Goal: Task Accomplishment & Management: Use online tool/utility

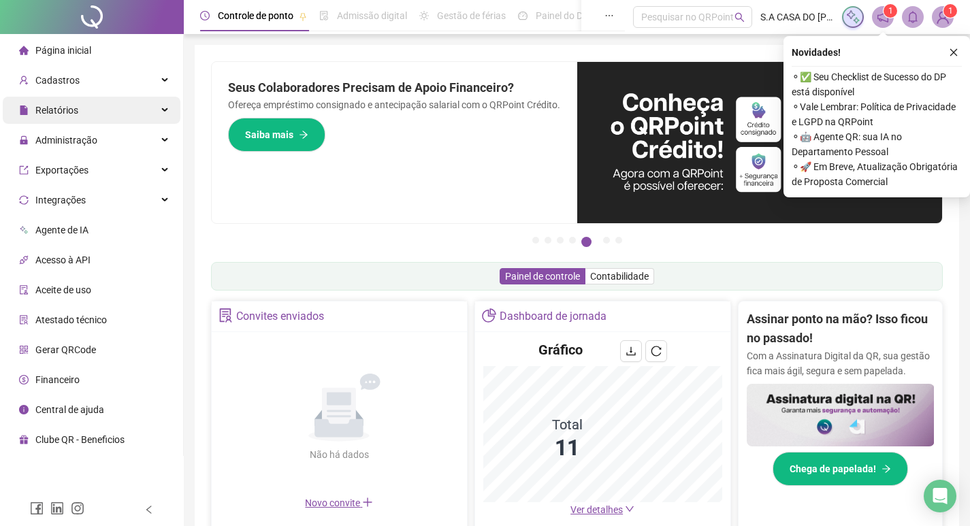
click at [74, 106] on span "Relatórios" at bounding box center [56, 110] width 43 height 11
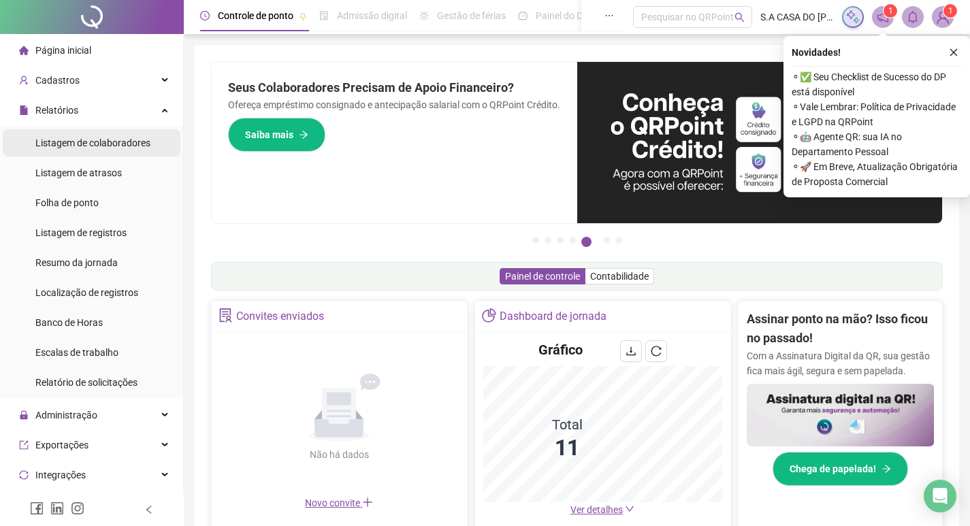
click at [80, 135] on div "Listagem de colaboradores" at bounding box center [92, 142] width 115 height 27
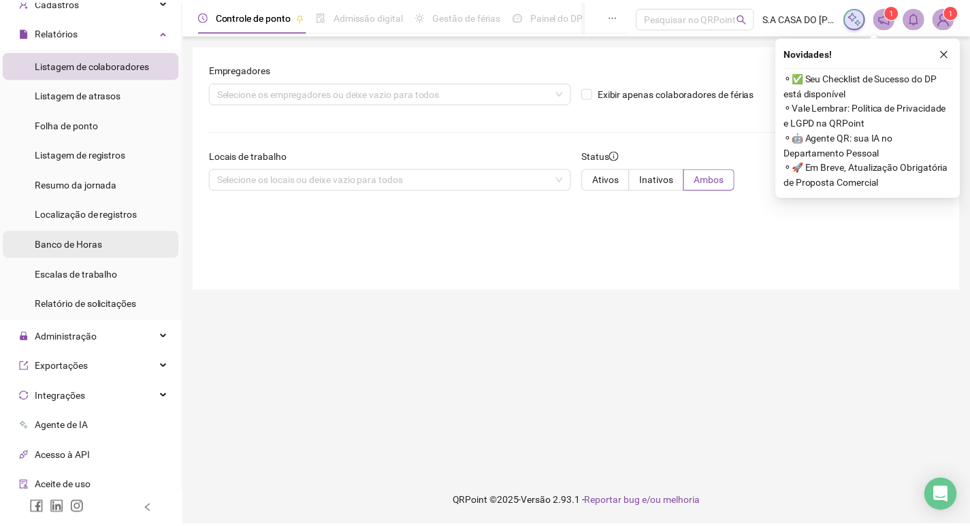
scroll to position [136, 0]
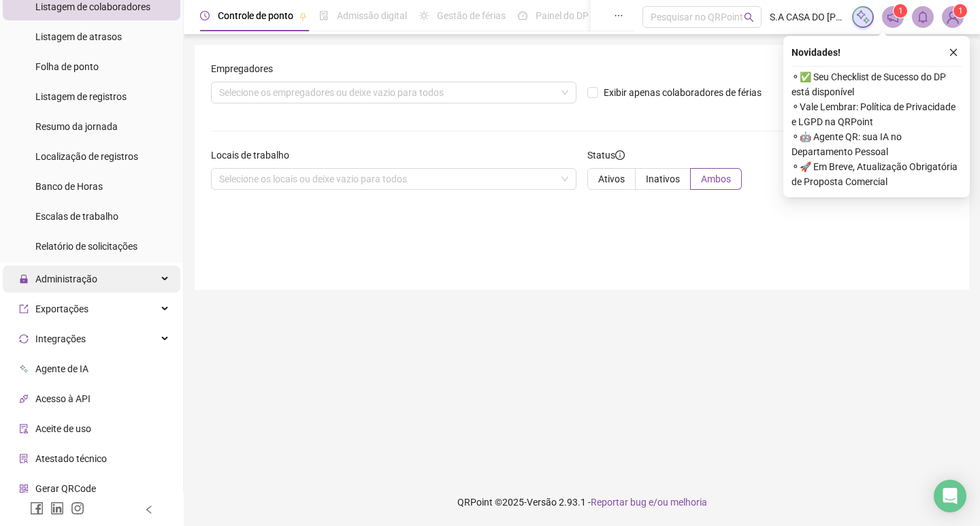
click at [97, 275] on div "Administração" at bounding box center [92, 279] width 178 height 27
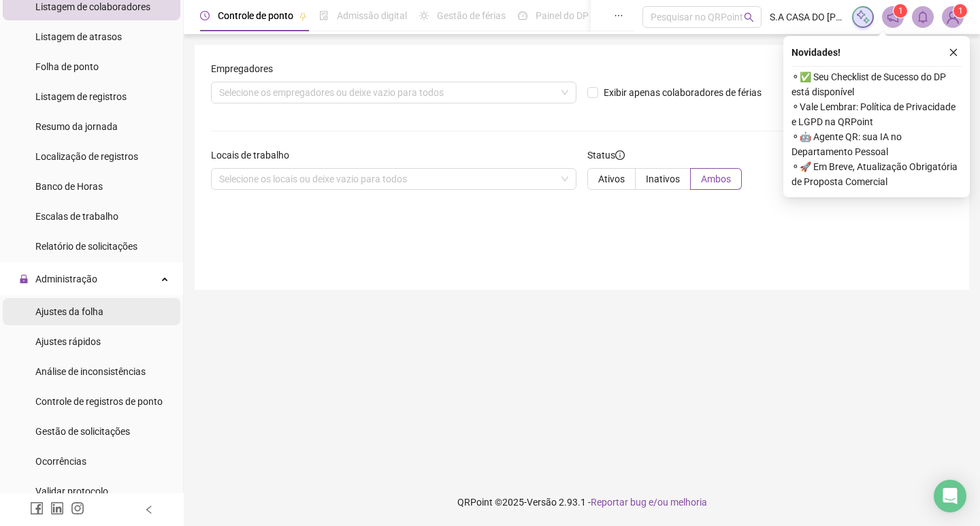
click at [91, 321] on div "Ajustes da folha" at bounding box center [69, 311] width 68 height 27
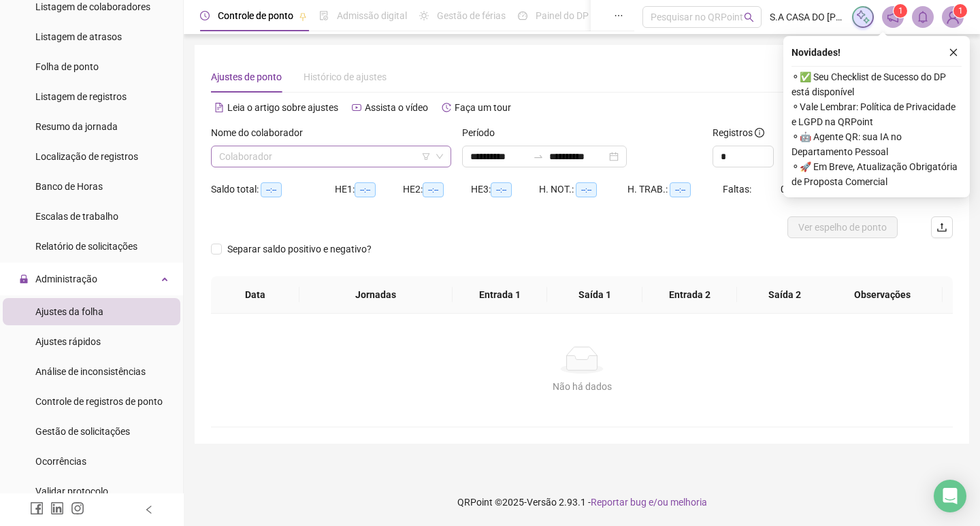
click at [391, 155] on input "search" at bounding box center [325, 156] width 212 height 20
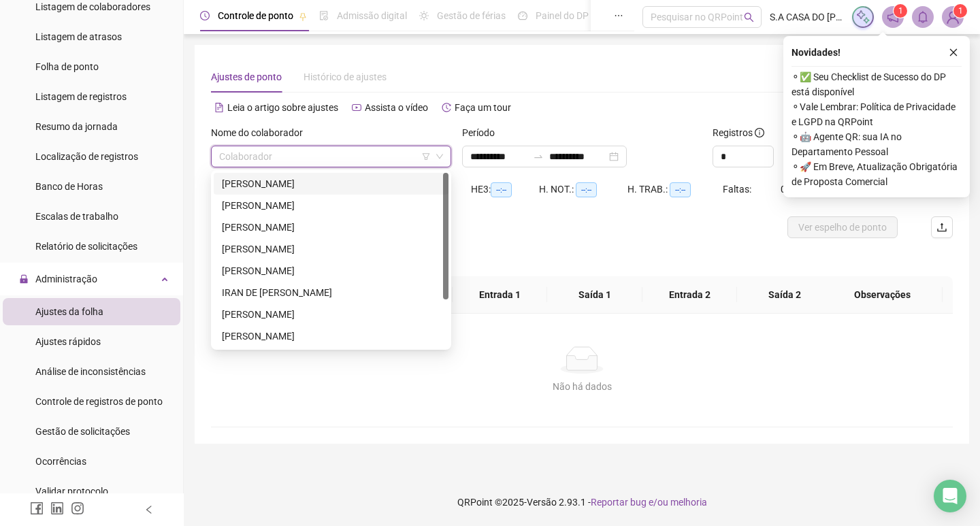
click at [331, 187] on div "[PERSON_NAME]" at bounding box center [331, 183] width 219 height 15
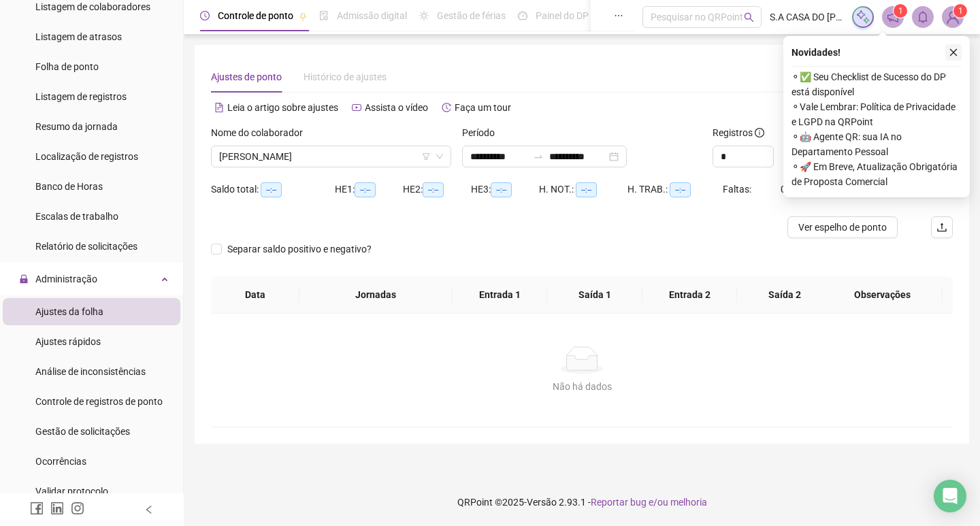
click at [959, 46] on button "button" at bounding box center [954, 52] width 16 height 16
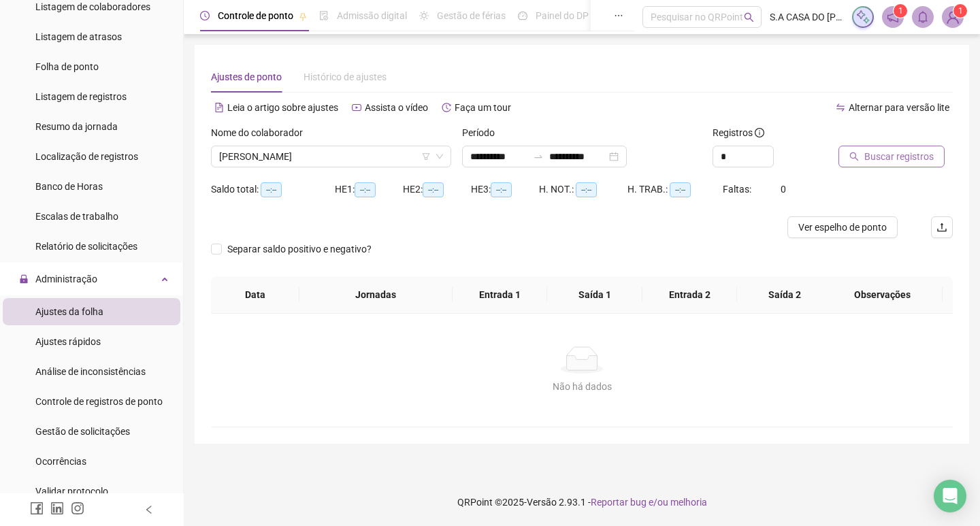
click at [886, 150] on span "Buscar registros" at bounding box center [899, 156] width 69 height 15
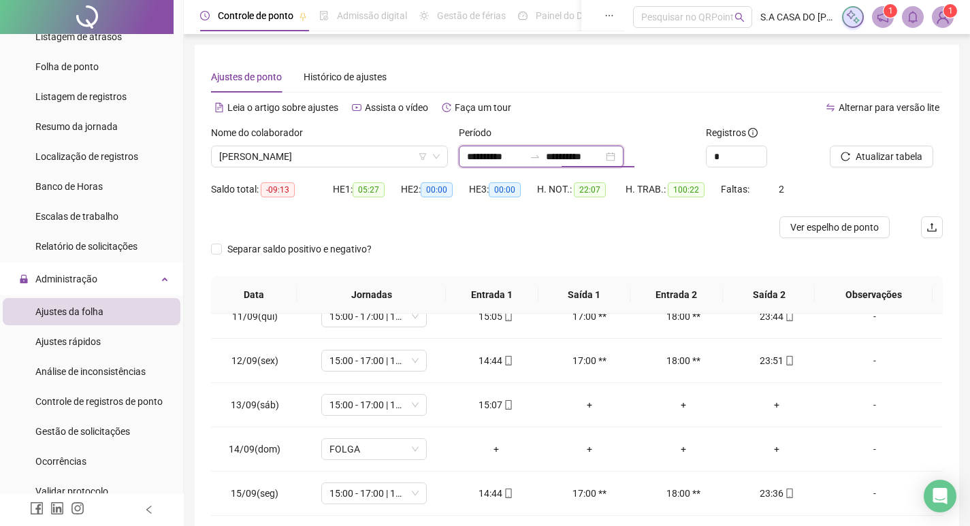
click at [603, 161] on input "**********" at bounding box center [574, 156] width 57 height 15
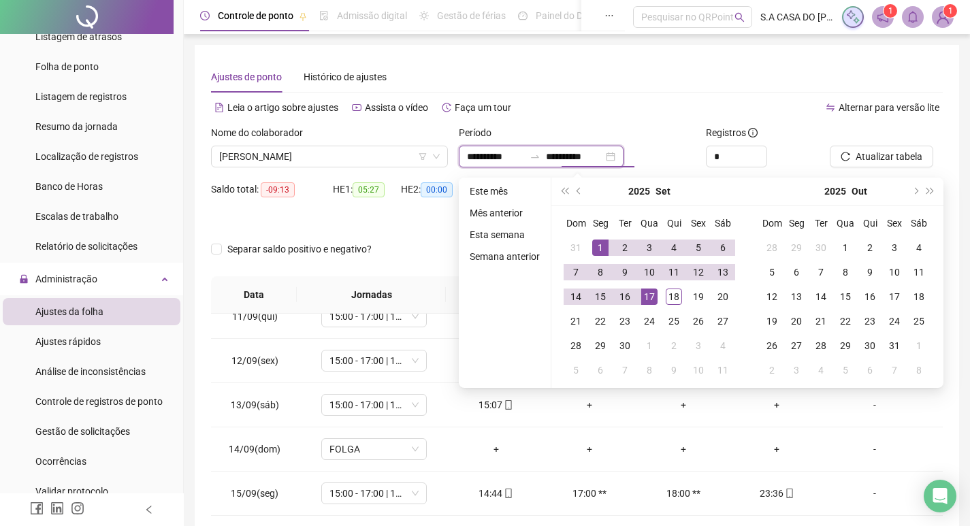
click at [624, 157] on div "**********" at bounding box center [541, 157] width 165 height 22
type input "**********"
click at [673, 302] on div "18" at bounding box center [674, 297] width 16 height 16
type input "**********"
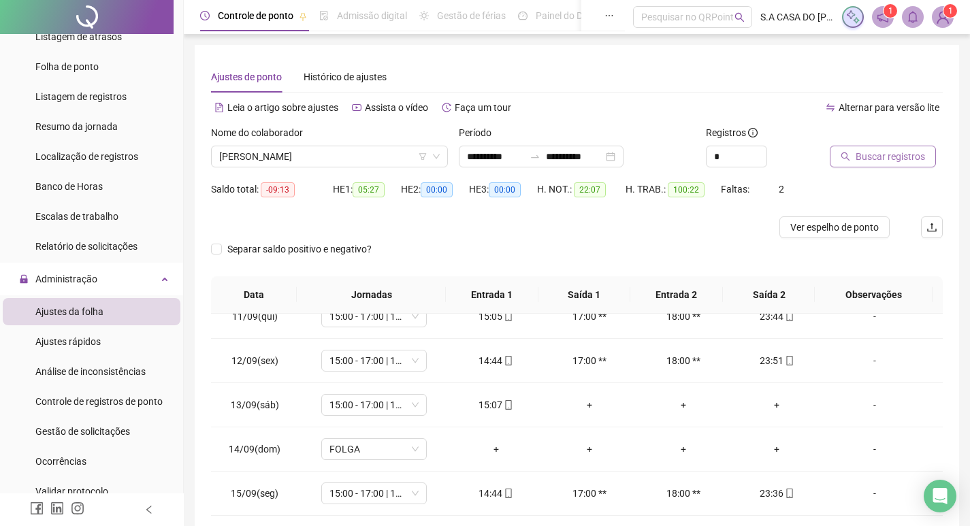
click at [883, 162] on span "Buscar registros" at bounding box center [890, 156] width 69 height 15
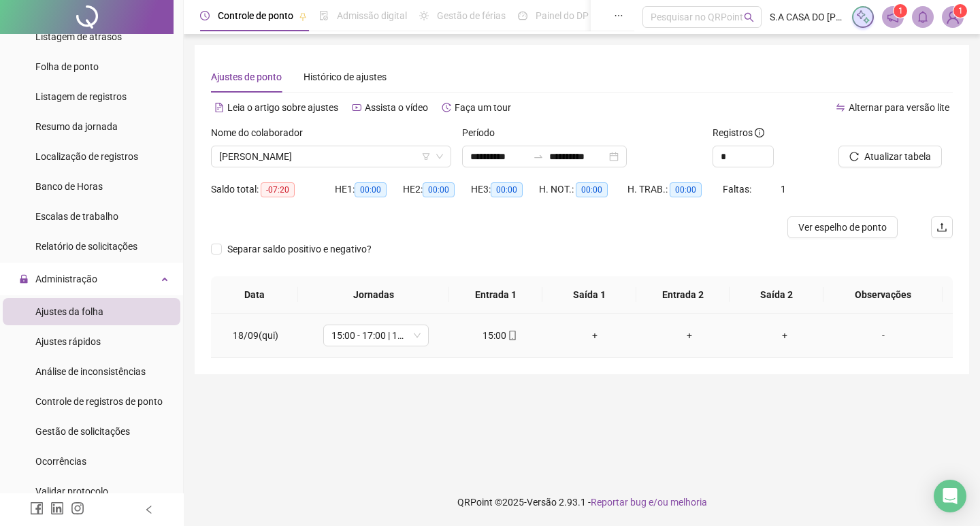
click at [509, 334] on icon "mobile" at bounding box center [513, 336] width 10 height 10
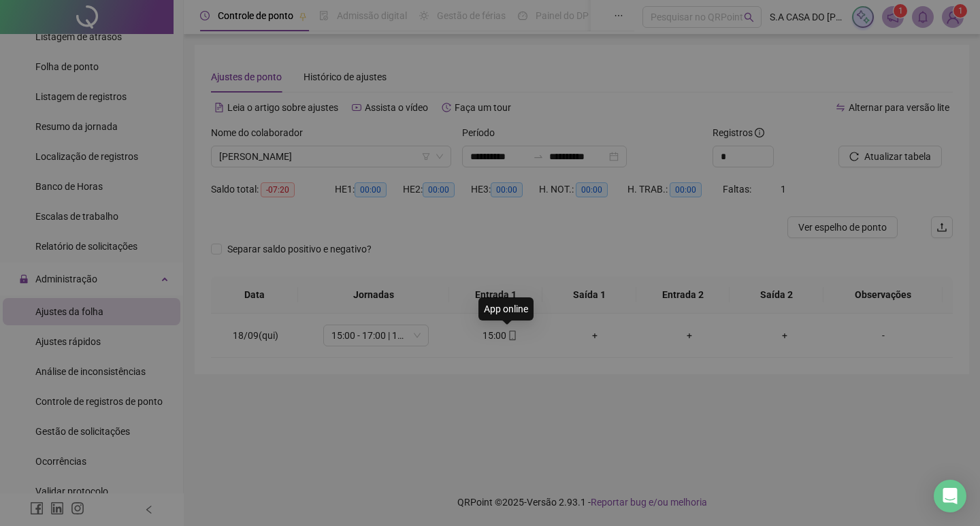
type input "**********"
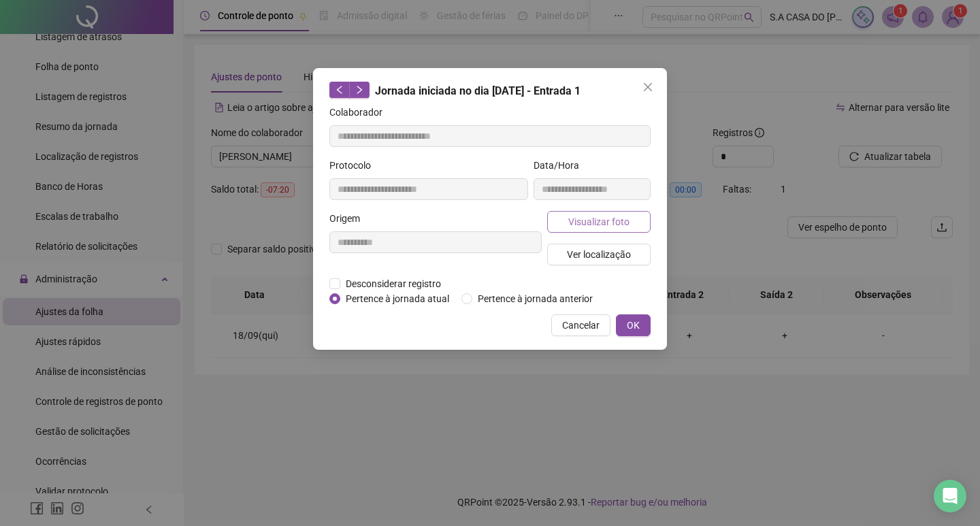
click at [589, 225] on span "Visualizar foto" at bounding box center [599, 221] width 61 height 15
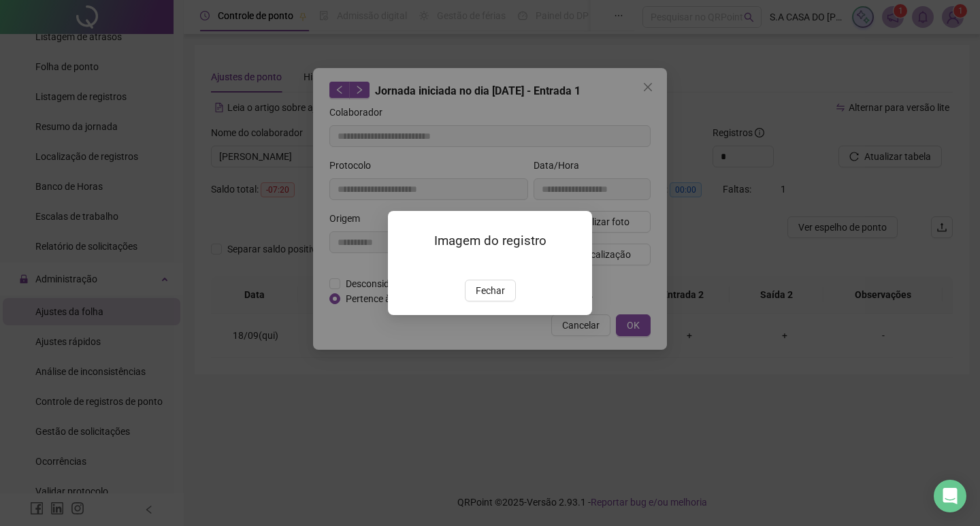
click at [492, 302] on button "Fechar" at bounding box center [490, 291] width 51 height 22
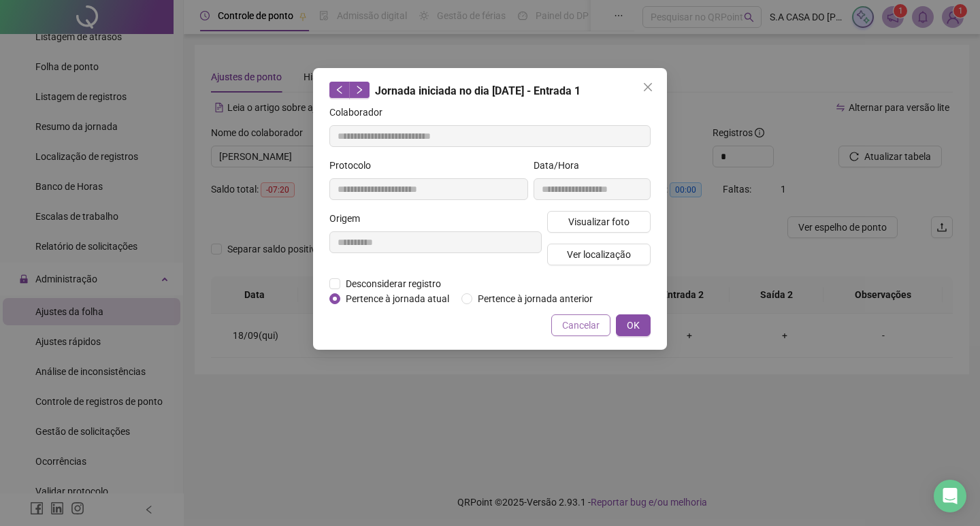
click at [587, 334] on button "Cancelar" at bounding box center [580, 326] width 59 height 22
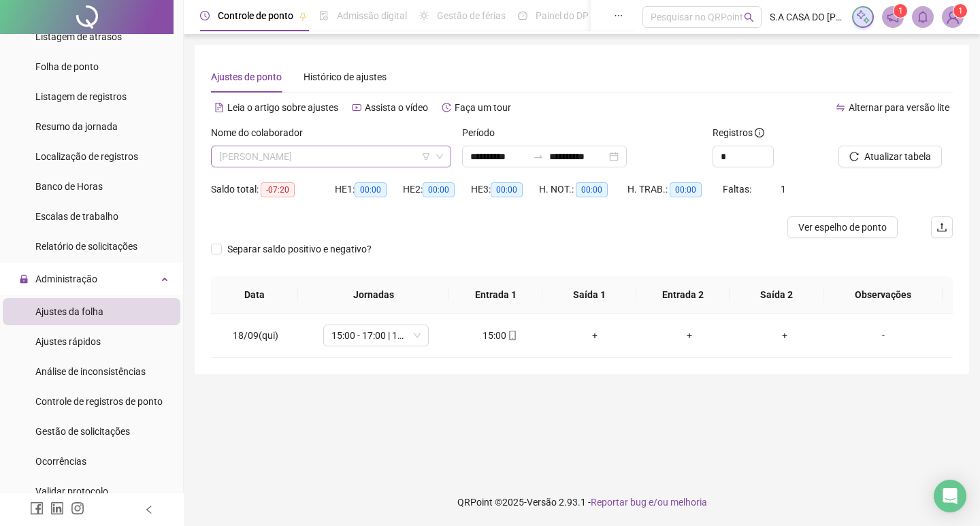
click at [381, 157] on span "[PERSON_NAME]" at bounding box center [331, 156] width 224 height 20
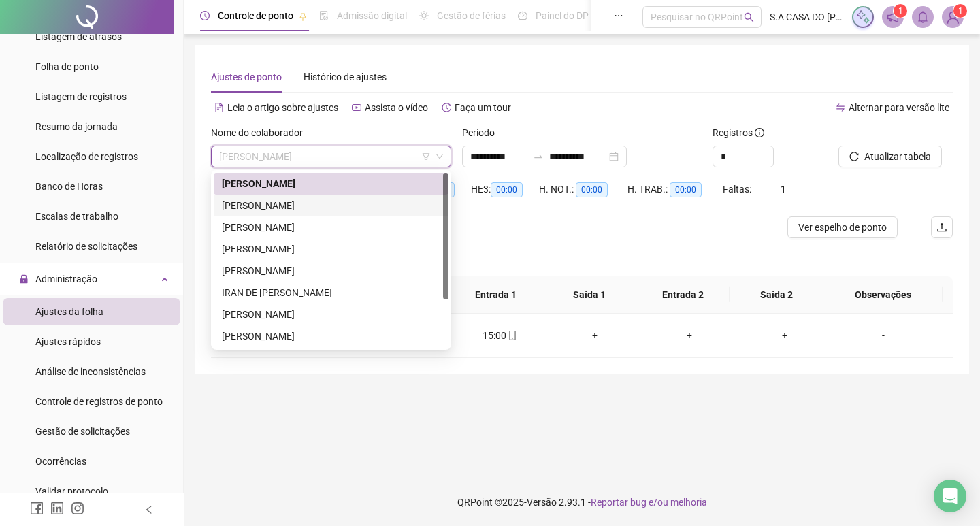
click at [290, 189] on div "[PERSON_NAME]" at bounding box center [331, 183] width 219 height 15
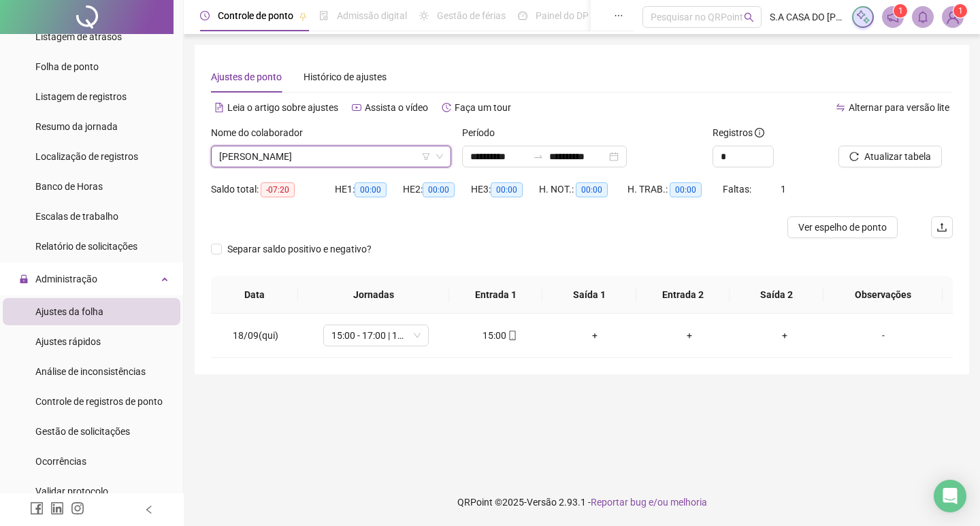
click at [294, 160] on span "[PERSON_NAME]" at bounding box center [331, 156] width 224 height 20
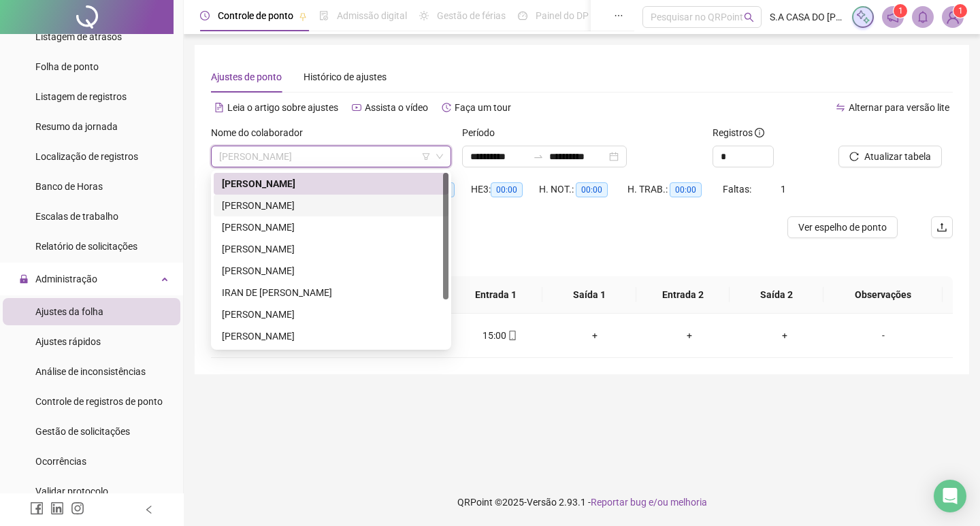
click at [275, 198] on div "[PERSON_NAME]" at bounding box center [331, 205] width 219 height 15
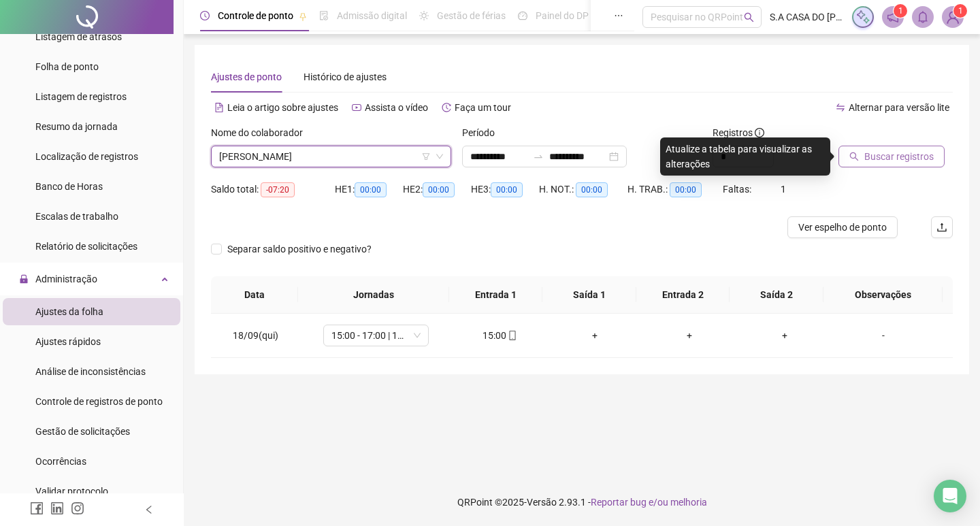
click at [868, 150] on span "Buscar registros" at bounding box center [899, 156] width 69 height 15
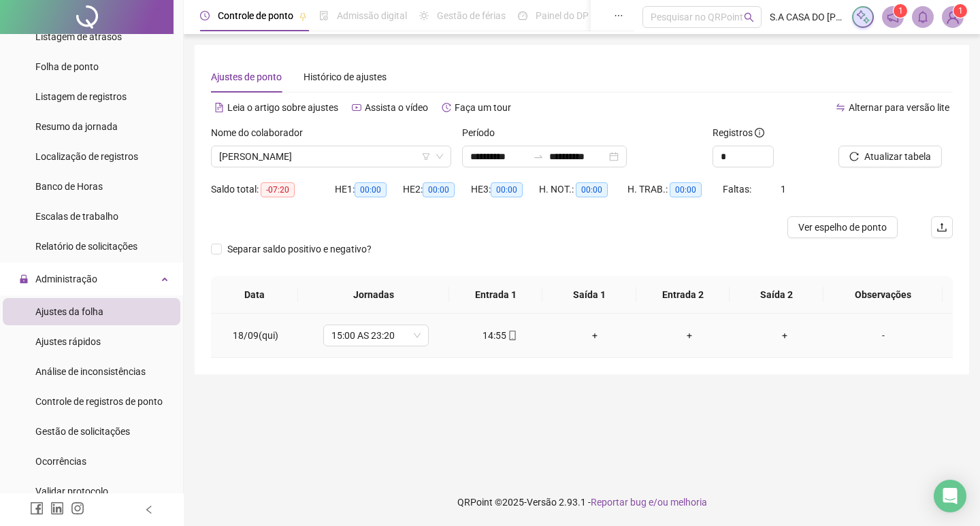
click at [513, 334] on icon "mobile" at bounding box center [513, 336] width 10 height 10
type input "**********"
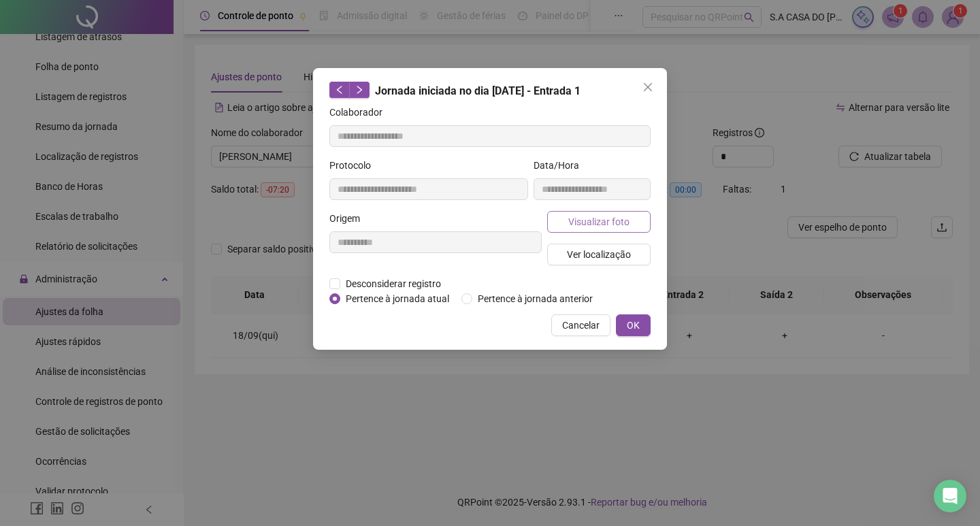
click at [575, 227] on span "Visualizar foto" at bounding box center [599, 221] width 61 height 15
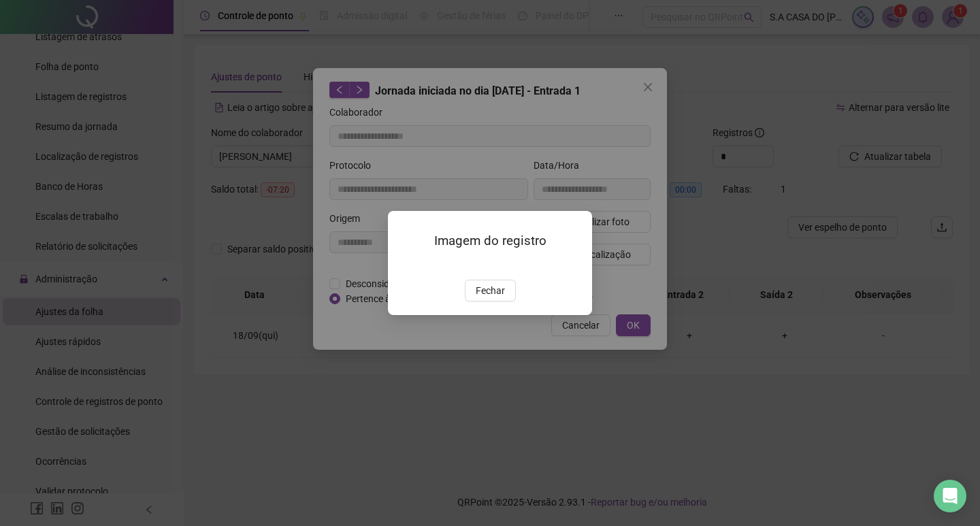
click at [404, 266] on img at bounding box center [404, 266] width 0 height 0
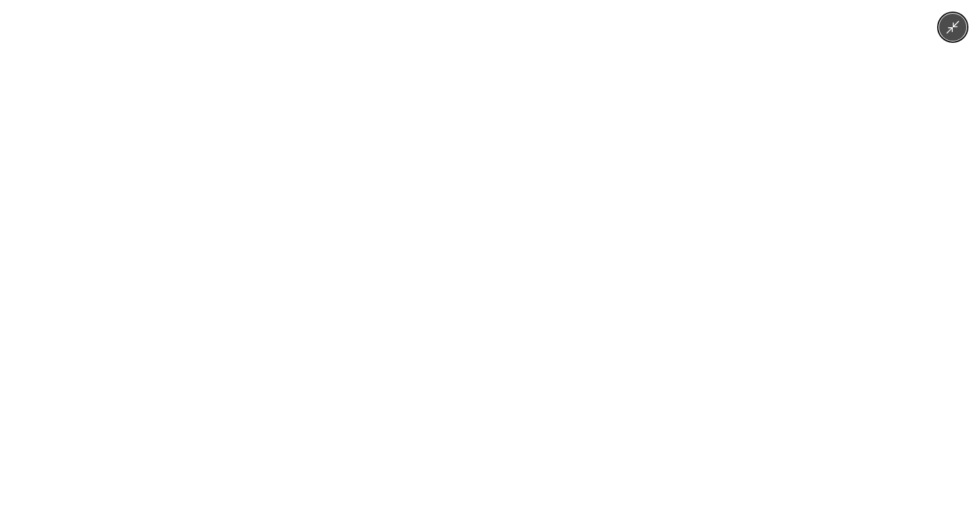
click at [441, 293] on img at bounding box center [489, 263] width 243 height 526
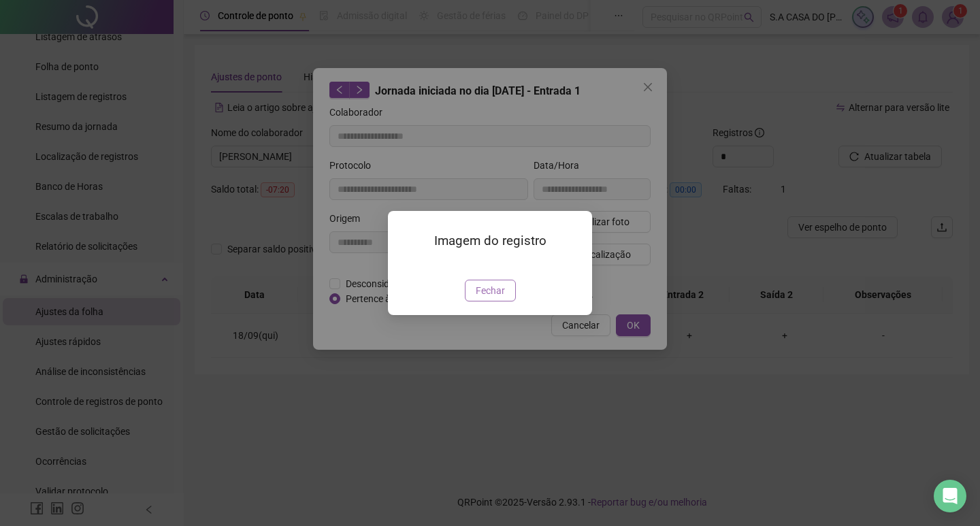
click at [475, 302] on button "Fechar" at bounding box center [490, 291] width 51 height 22
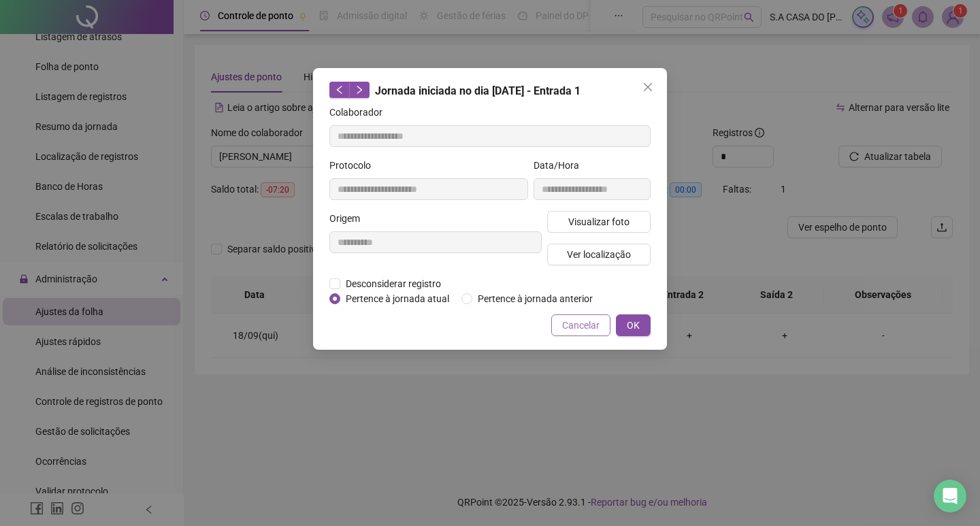
click at [579, 331] on span "Cancelar" at bounding box center [580, 325] width 37 height 15
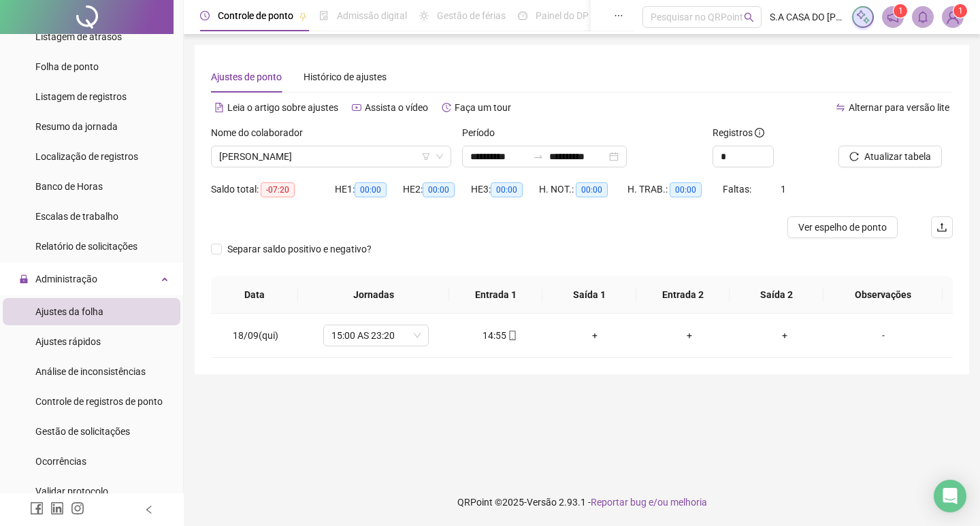
click at [359, 168] on div "Nome do colaborador [PERSON_NAME]" at bounding box center [331, 151] width 251 height 53
click at [353, 155] on span "[PERSON_NAME]" at bounding box center [331, 156] width 224 height 20
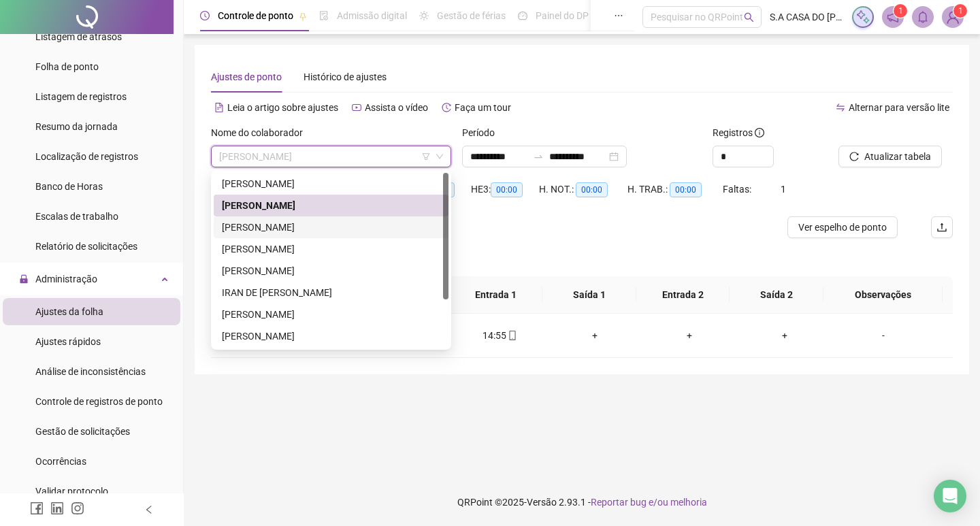
click at [298, 223] on div "[PERSON_NAME]" at bounding box center [331, 227] width 219 height 15
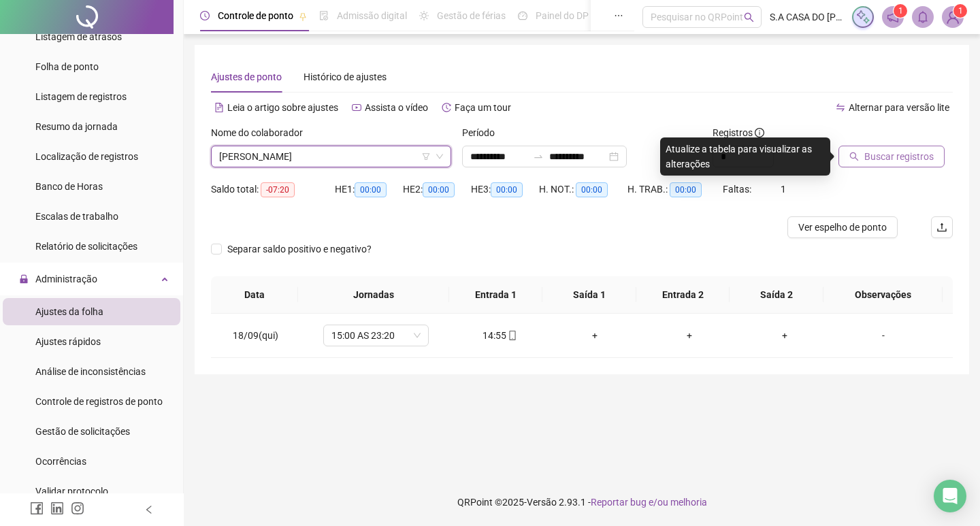
click at [914, 156] on span "Buscar registros" at bounding box center [899, 156] width 69 height 15
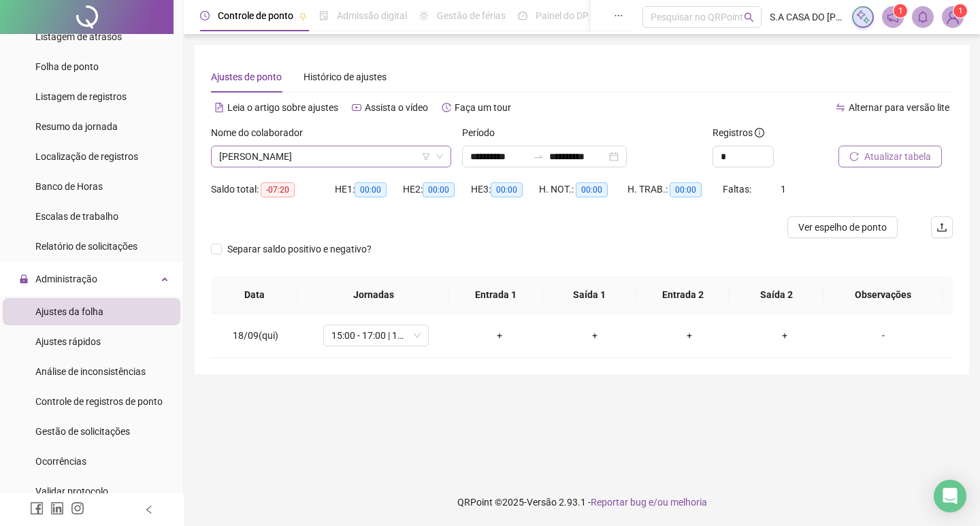
click at [381, 157] on span "[PERSON_NAME]" at bounding box center [331, 156] width 224 height 20
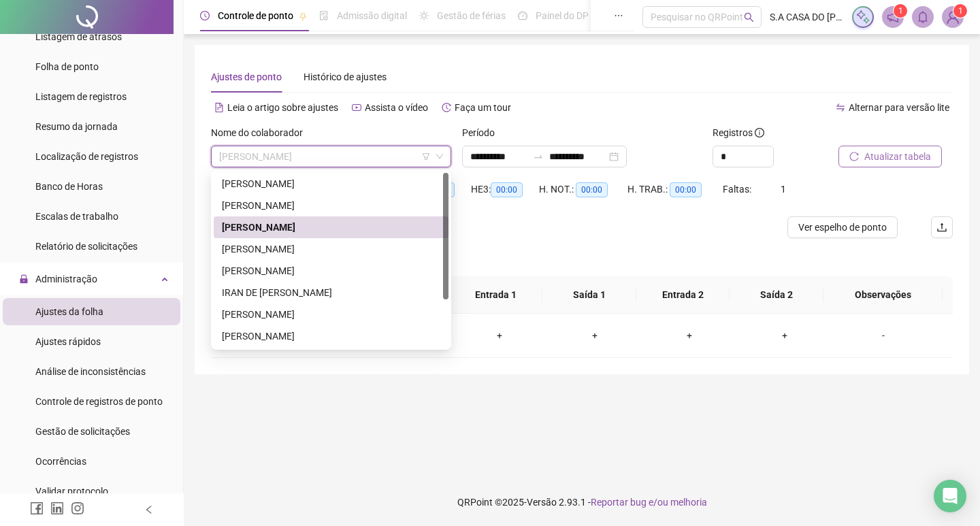
click at [285, 248] on div "[PERSON_NAME]" at bounding box center [331, 249] width 219 height 15
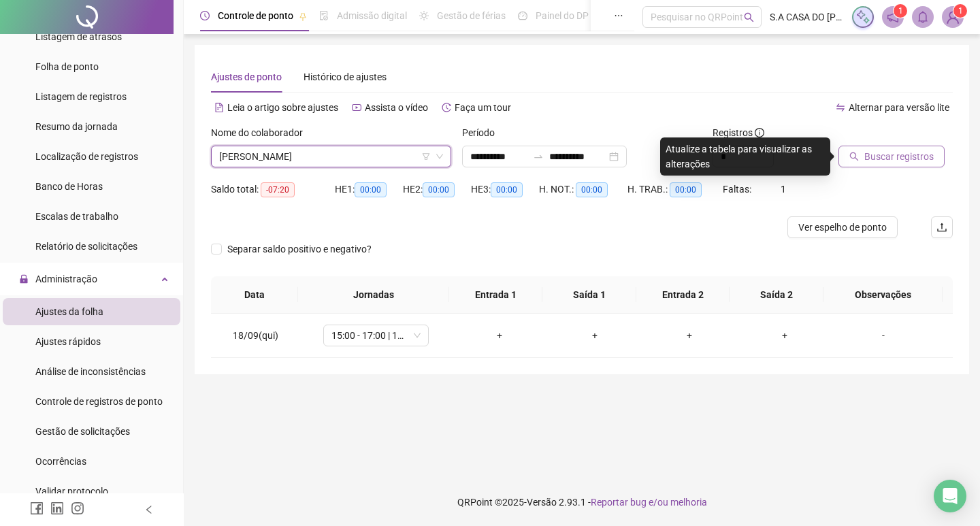
click at [922, 156] on span "Buscar registros" at bounding box center [899, 156] width 69 height 15
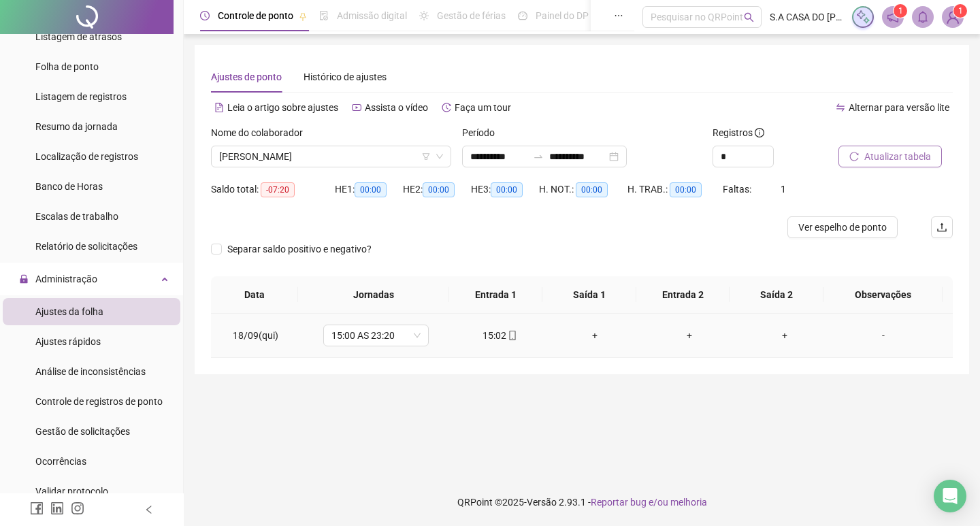
click at [511, 338] on icon "mobile" at bounding box center [513, 336] width 10 height 10
type input "**********"
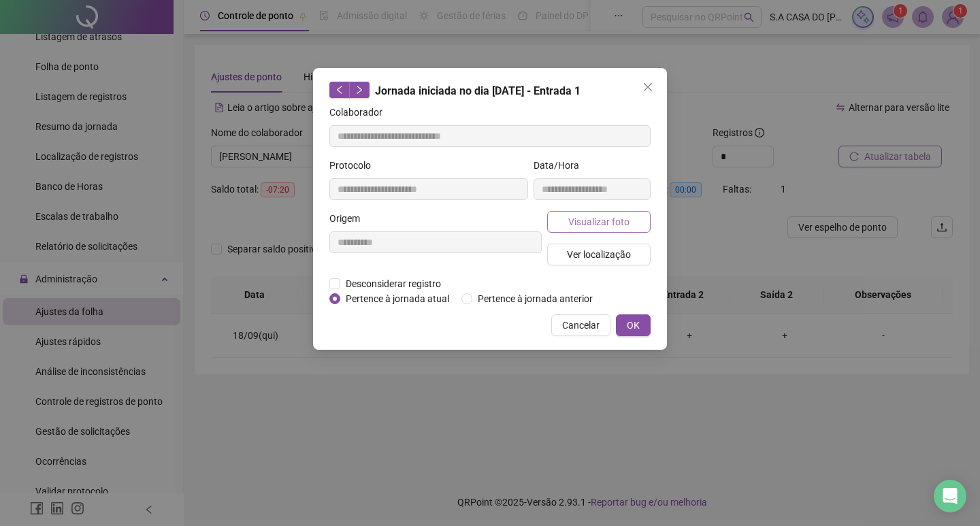
click at [613, 229] on button "Visualizar foto" at bounding box center [598, 222] width 103 height 22
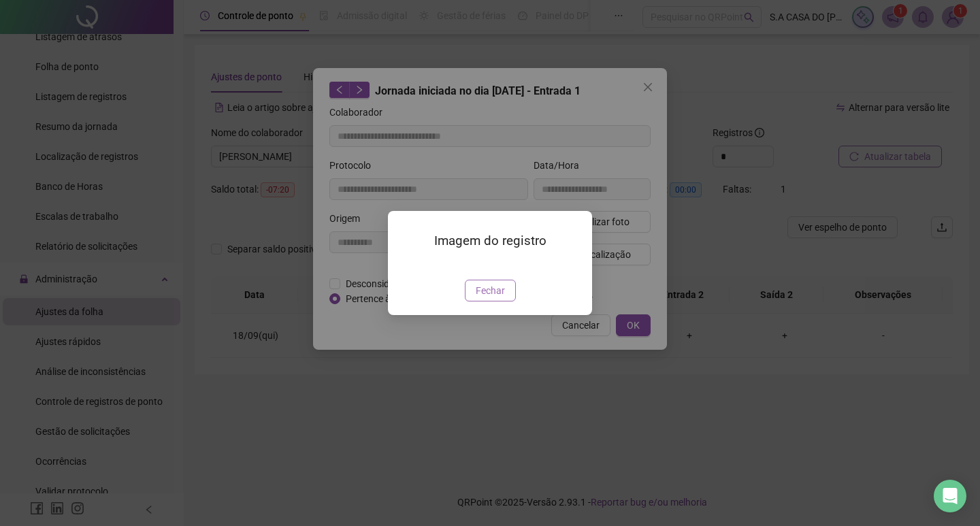
click at [488, 298] on span "Fechar" at bounding box center [490, 290] width 29 height 15
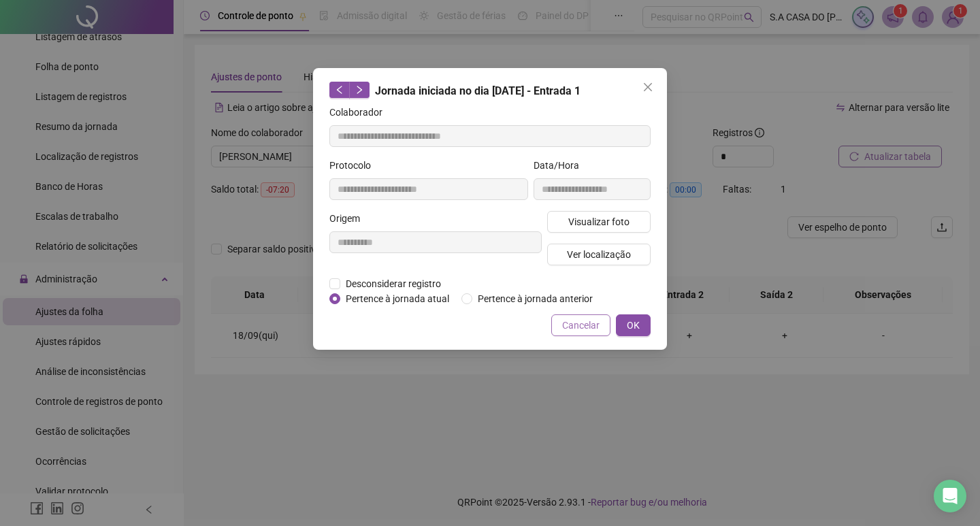
click at [588, 324] on span "Cancelar" at bounding box center [580, 325] width 37 height 15
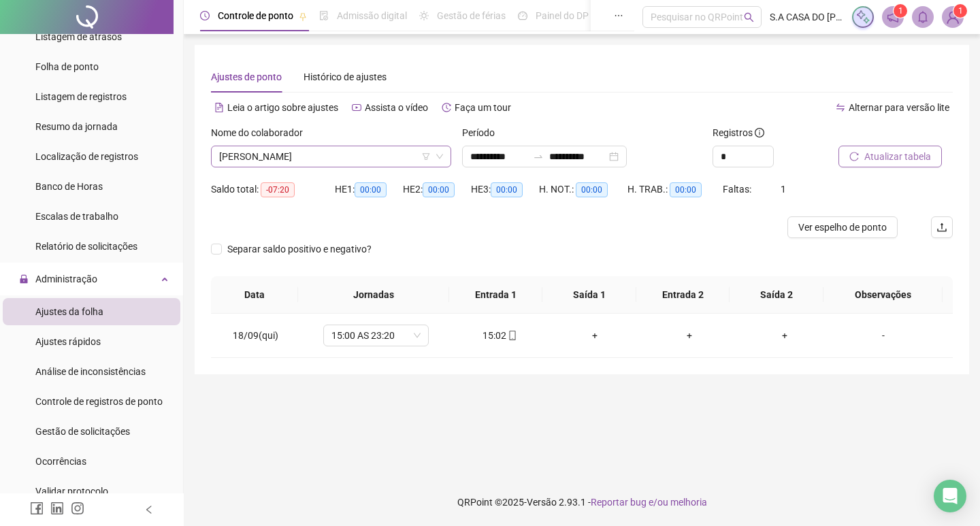
drag, startPoint x: 349, startPoint y: 168, endPoint x: 340, endPoint y: 163, distance: 10.4
click at [347, 166] on div "Nome do colaborador [PERSON_NAME]" at bounding box center [331, 151] width 251 height 53
click at [338, 161] on span "[PERSON_NAME]" at bounding box center [331, 156] width 224 height 20
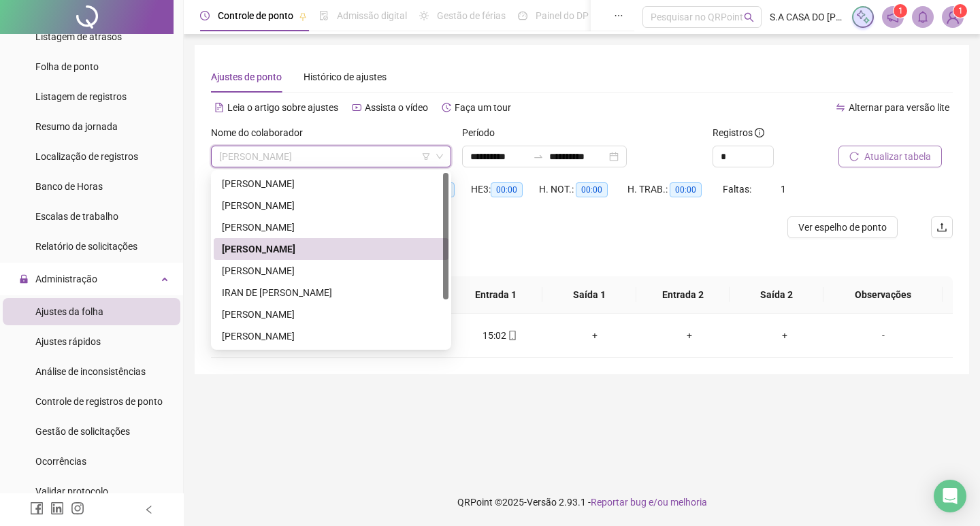
click at [260, 257] on div "[PERSON_NAME]" at bounding box center [331, 249] width 235 height 22
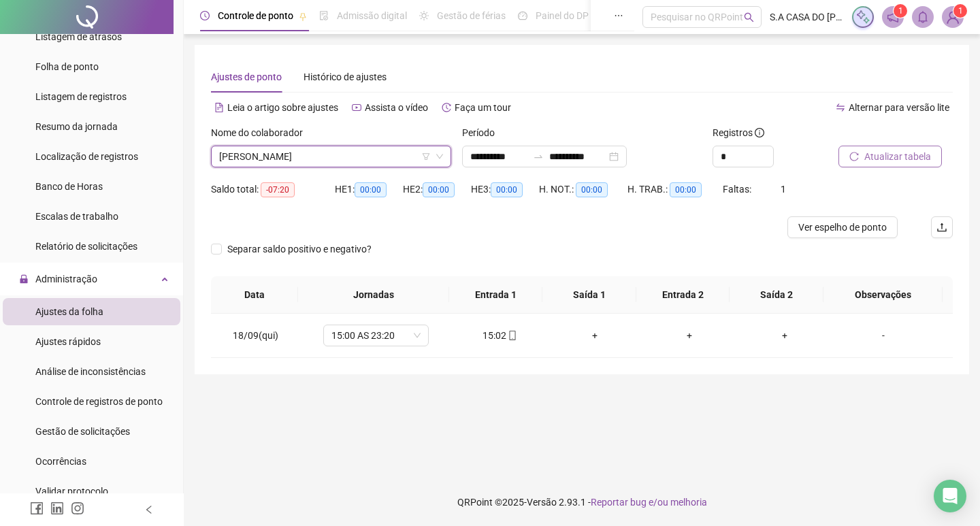
click at [316, 159] on span "[PERSON_NAME]" at bounding box center [331, 156] width 224 height 20
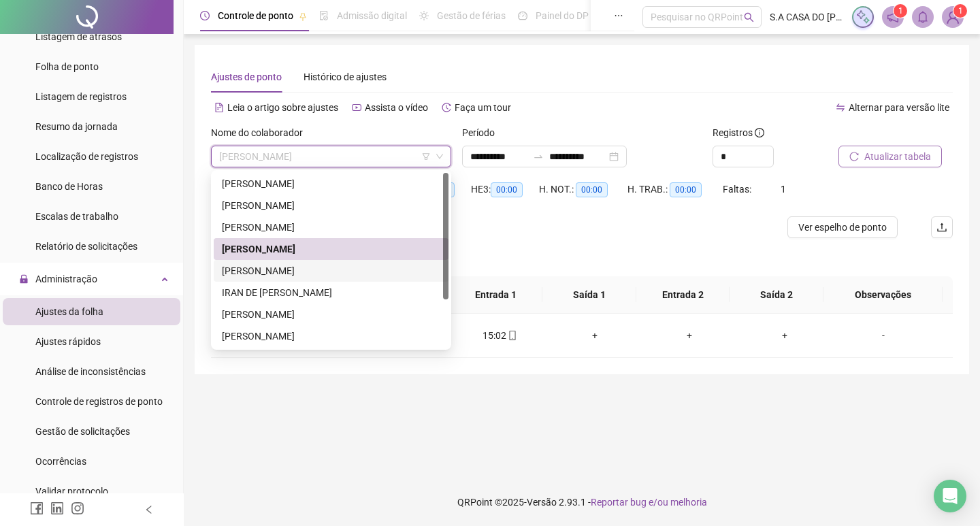
click at [274, 273] on div "[PERSON_NAME]" at bounding box center [331, 270] width 219 height 15
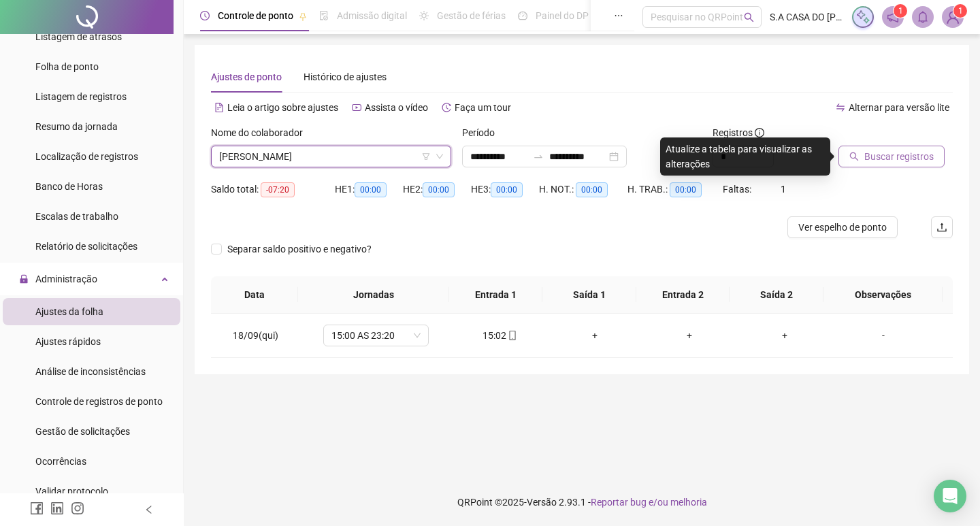
click at [869, 159] on span "Buscar registros" at bounding box center [899, 156] width 69 height 15
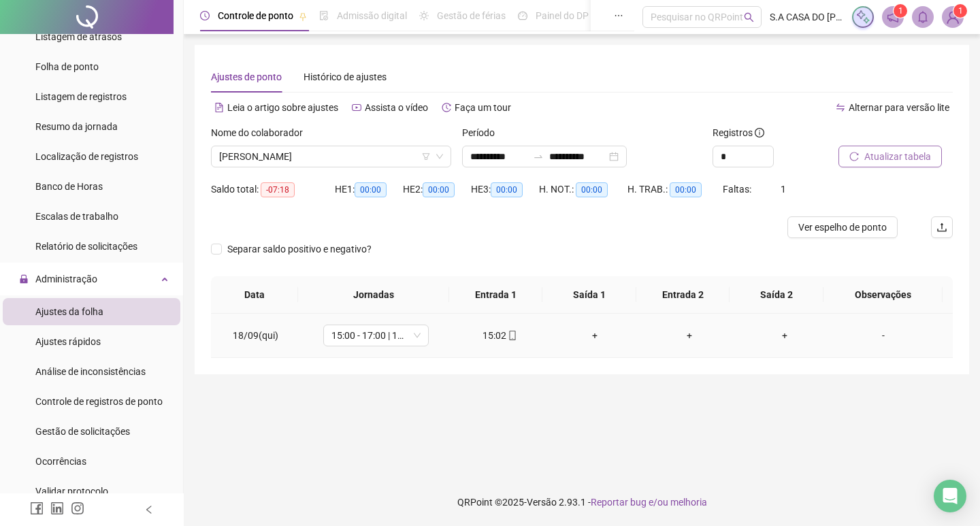
click at [518, 333] on div "15:02" at bounding box center [501, 335] width 74 height 15
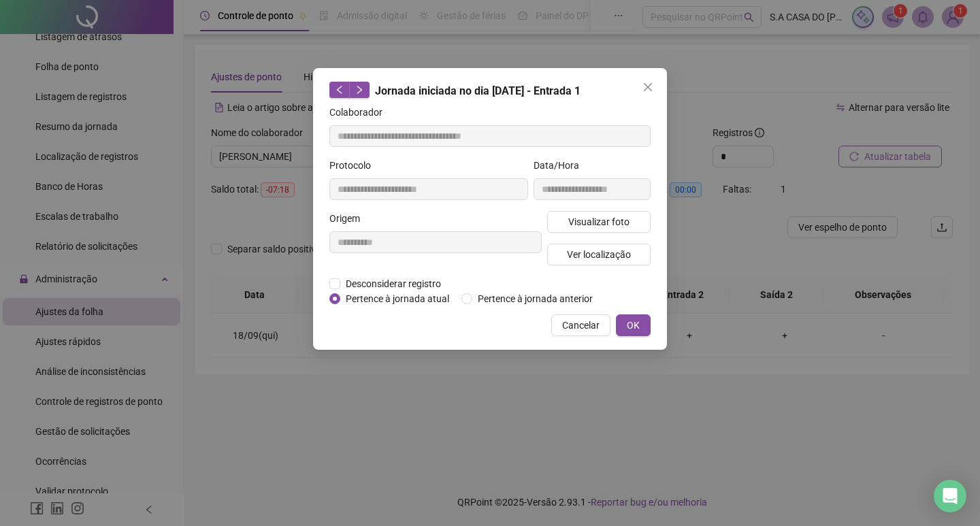
type input "**********"
click at [590, 199] on div "**********" at bounding box center [592, 184] width 123 height 53
click at [596, 218] on span "Visualizar foto" at bounding box center [599, 221] width 61 height 15
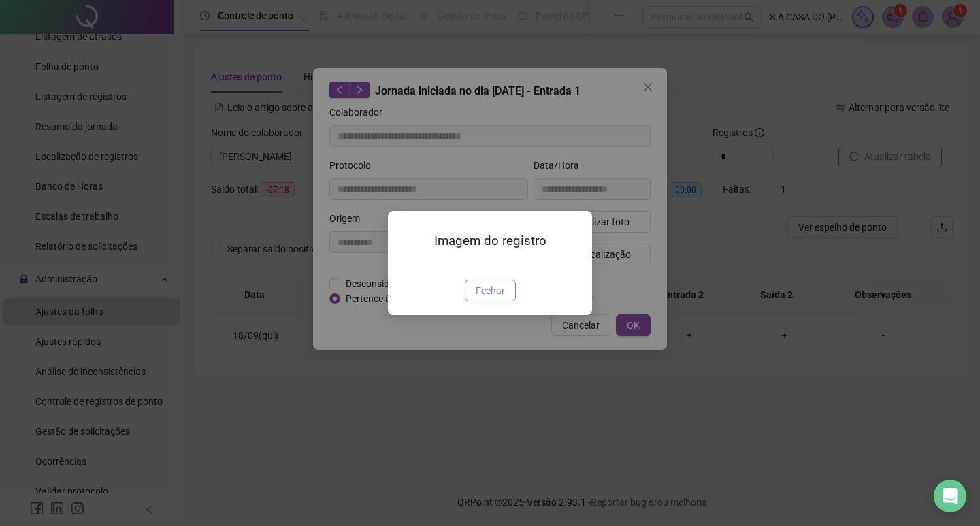
click at [489, 298] on span "Fechar" at bounding box center [490, 290] width 29 height 15
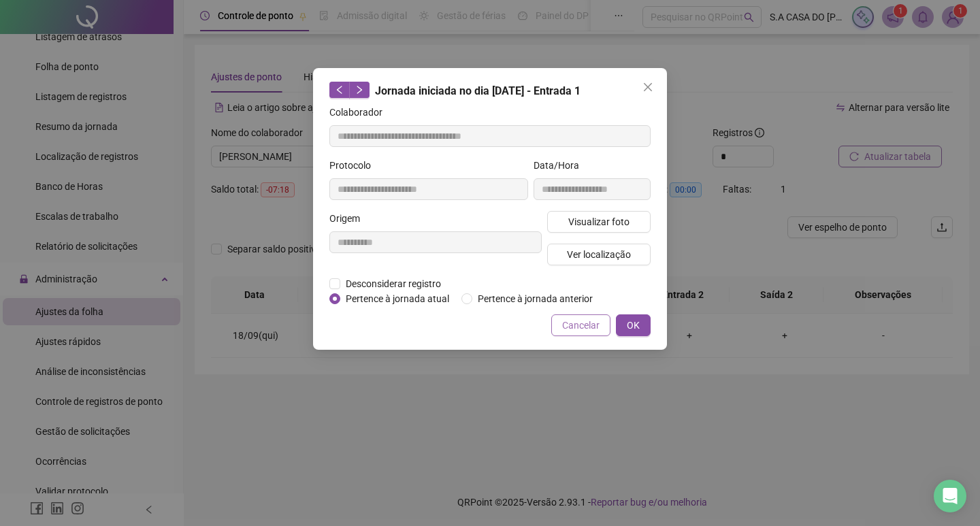
click at [581, 316] on button "Cancelar" at bounding box center [580, 326] width 59 height 22
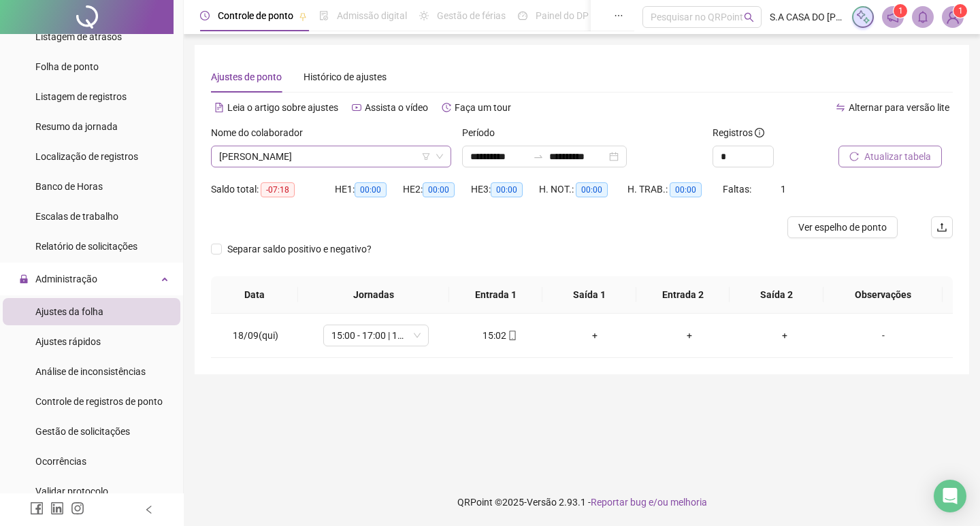
click at [358, 163] on span "[PERSON_NAME]" at bounding box center [331, 156] width 224 height 20
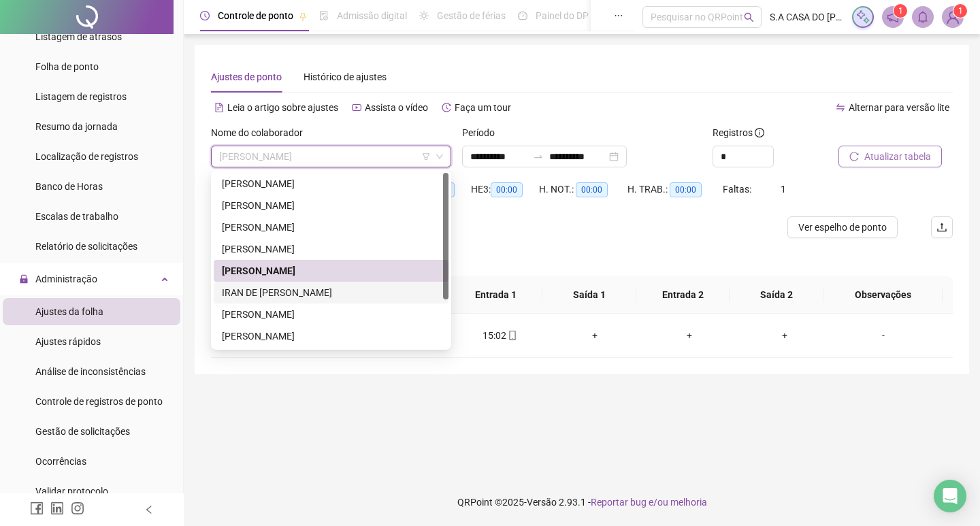
click at [304, 291] on div "IRAN DE [PERSON_NAME]" at bounding box center [331, 292] width 219 height 15
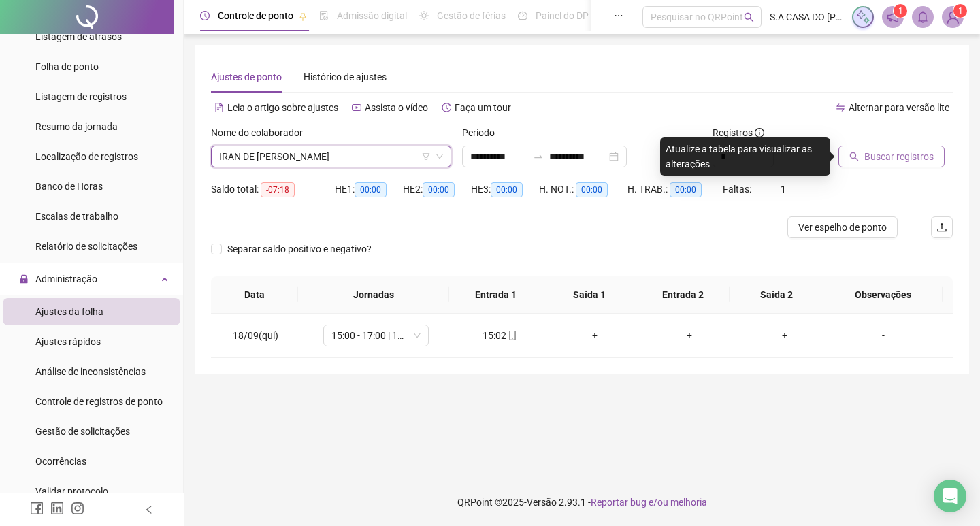
click at [921, 150] on span "Buscar registros" at bounding box center [899, 156] width 69 height 15
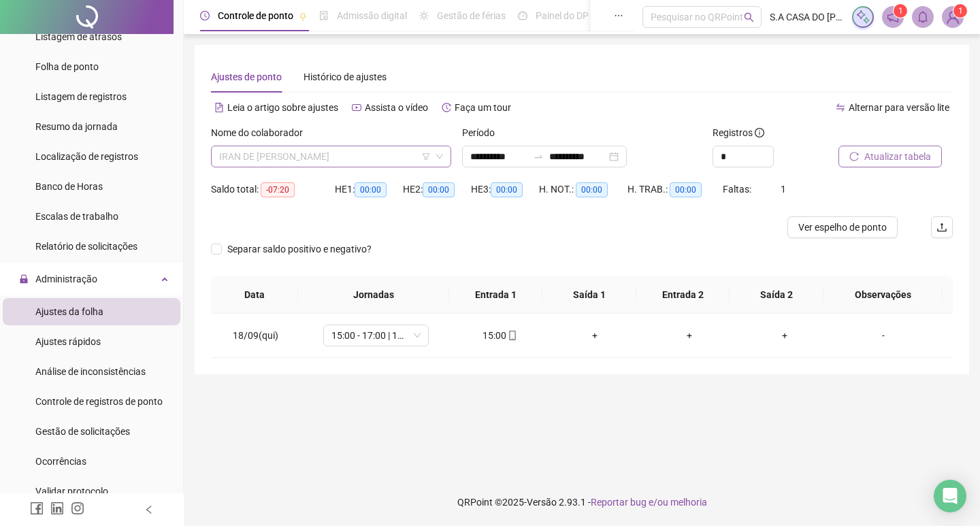
click at [366, 156] on span "IRAN DE [PERSON_NAME]" at bounding box center [331, 156] width 224 height 20
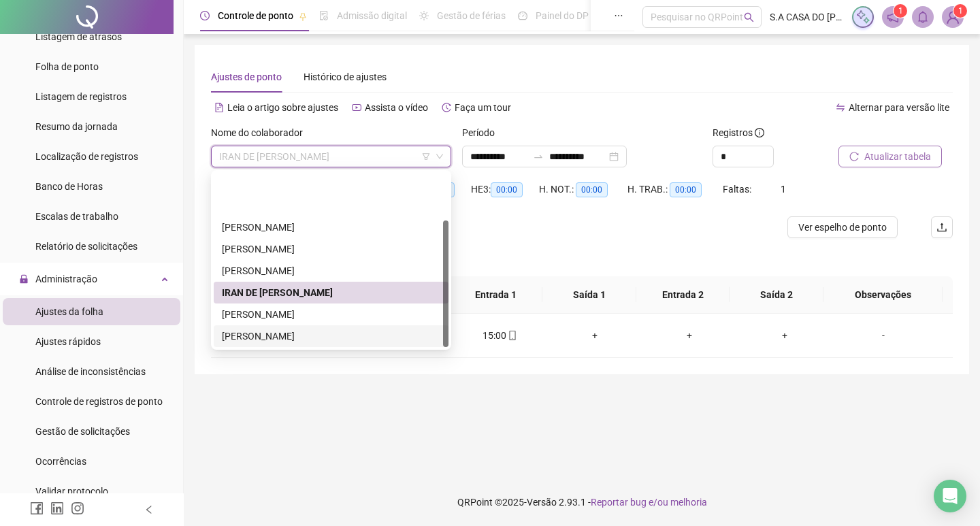
scroll to position [65, 0]
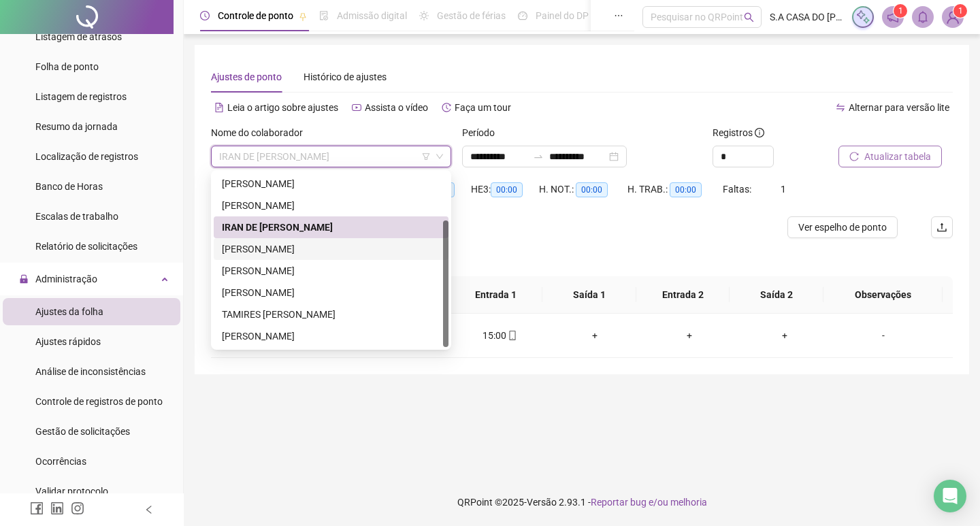
click at [277, 239] on div "[PERSON_NAME]" at bounding box center [331, 249] width 235 height 22
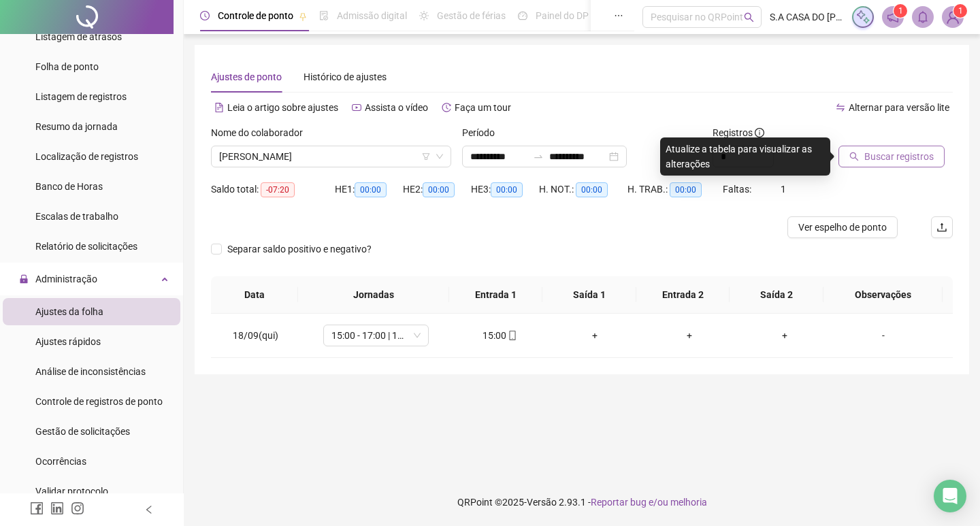
click at [868, 157] on span "Buscar registros" at bounding box center [899, 156] width 69 height 15
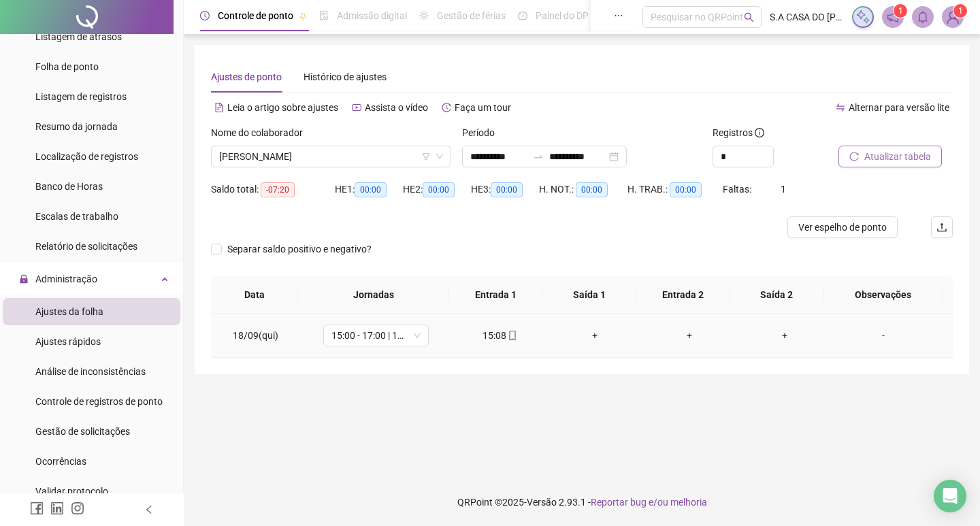
click at [509, 334] on icon "mobile" at bounding box center [513, 336] width 10 height 10
type input "**********"
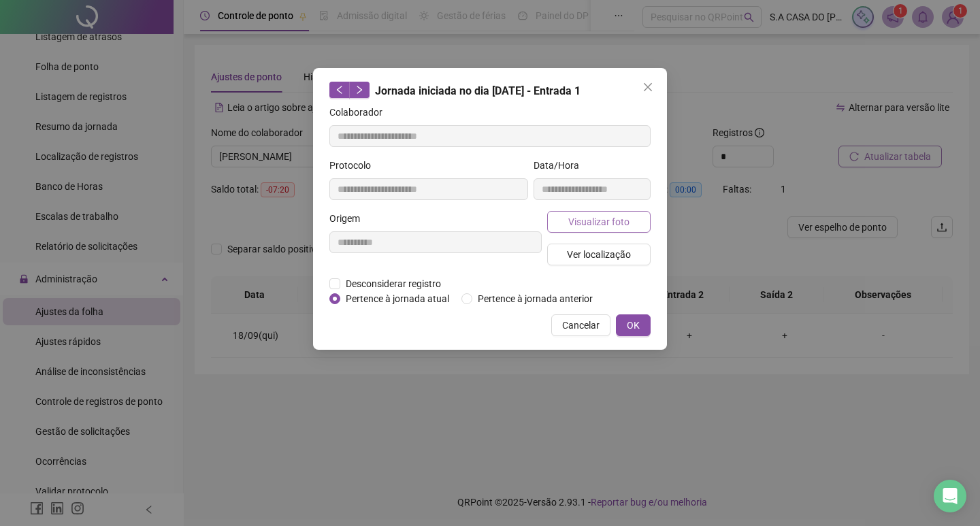
click at [588, 226] on span "Visualizar foto" at bounding box center [599, 221] width 61 height 15
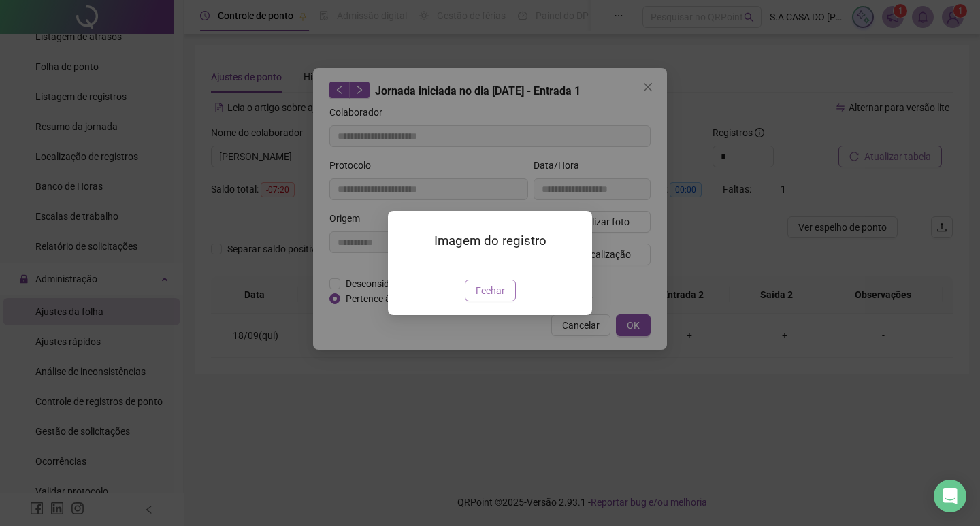
click at [476, 315] on div "Imagem do registro Fechar" at bounding box center [490, 263] width 204 height 104
click at [490, 298] on span "Fechar" at bounding box center [490, 290] width 29 height 15
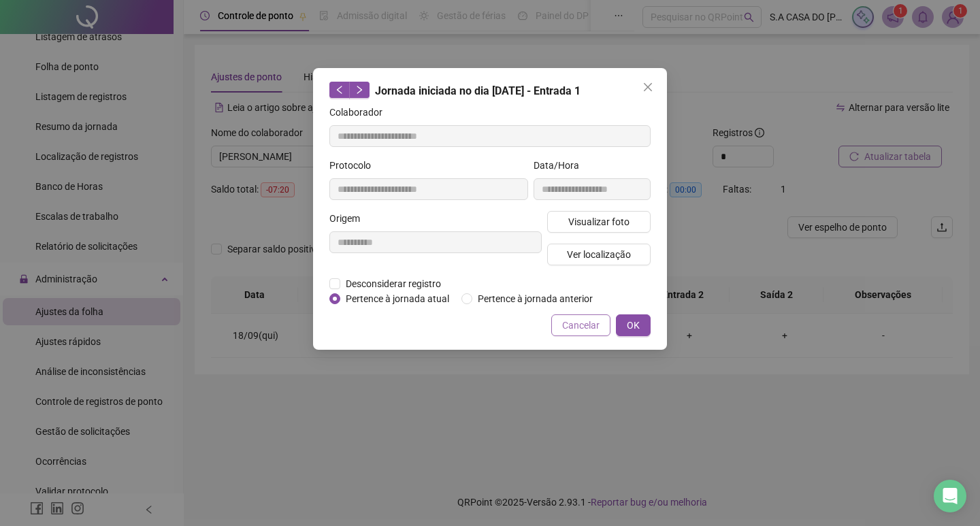
click at [576, 321] on span "Cancelar" at bounding box center [580, 325] width 37 height 15
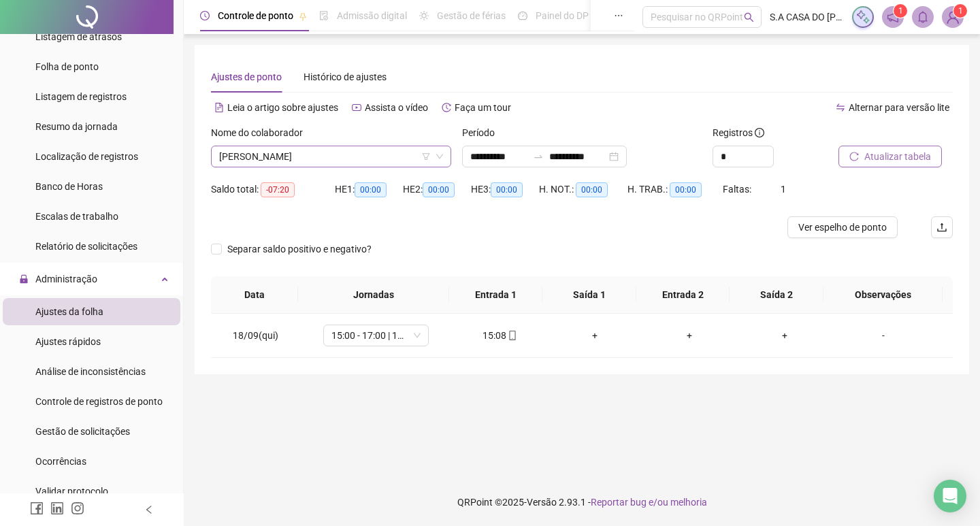
click at [354, 156] on span "[PERSON_NAME]" at bounding box center [331, 156] width 224 height 20
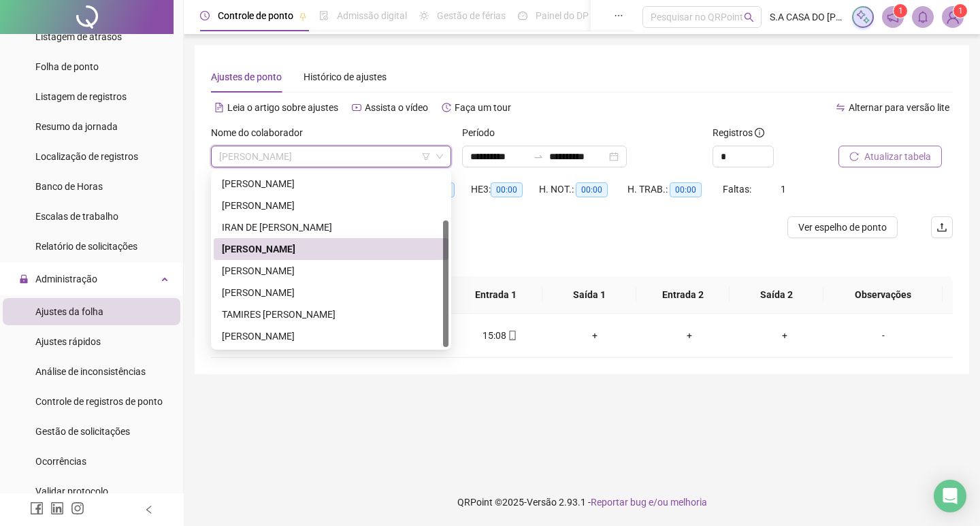
click at [308, 259] on div "[PERSON_NAME]" at bounding box center [331, 249] width 235 height 22
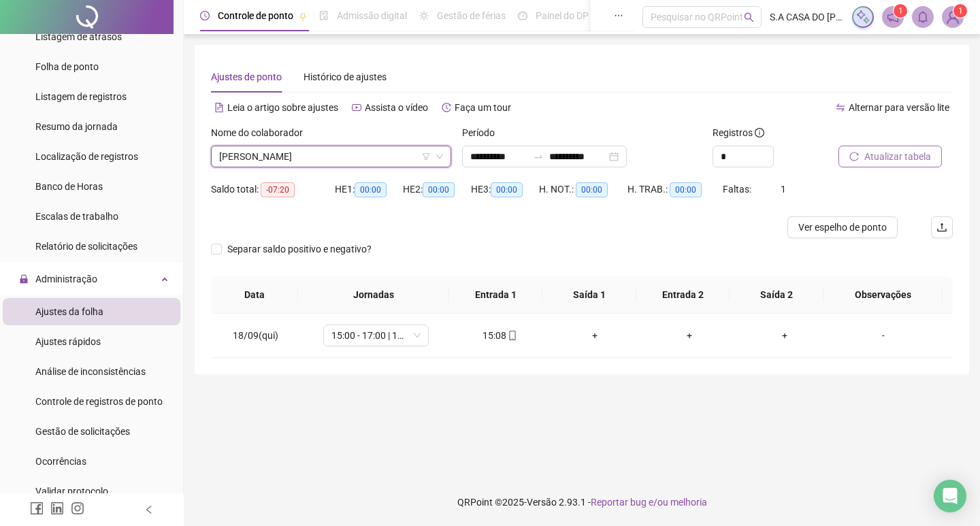
click at [393, 159] on span "[PERSON_NAME]" at bounding box center [331, 156] width 224 height 20
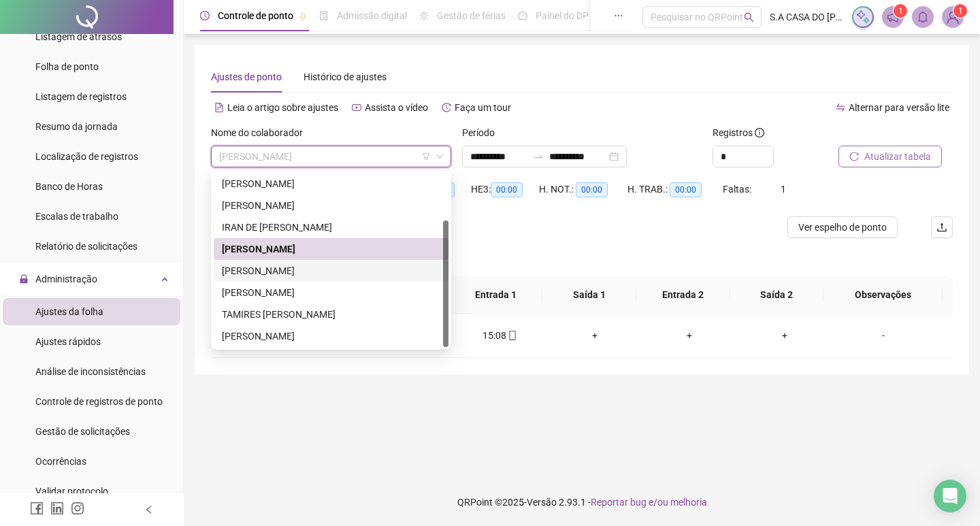
click at [284, 277] on div "[PERSON_NAME]" at bounding box center [331, 270] width 219 height 15
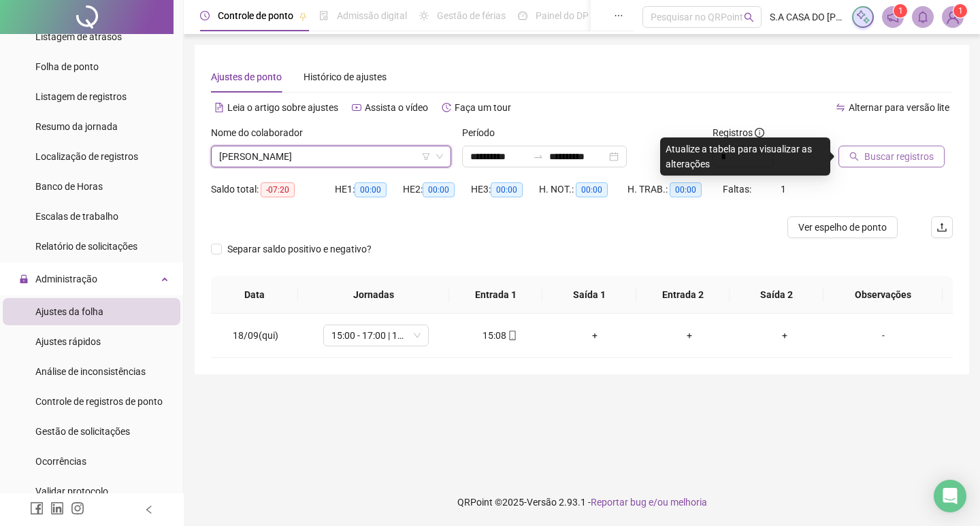
click at [908, 153] on span "Buscar registros" at bounding box center [899, 156] width 69 height 15
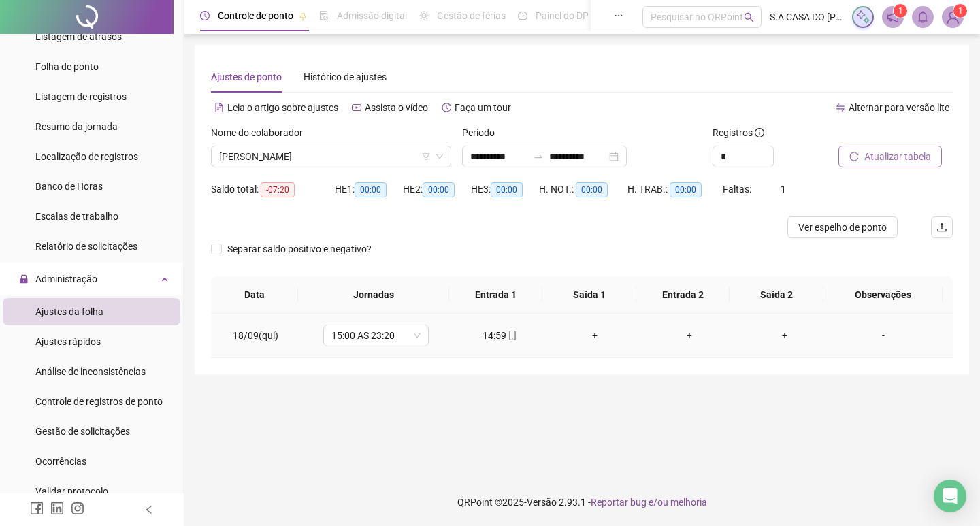
click at [508, 336] on icon "mobile" at bounding box center [513, 336] width 10 height 10
type input "**********"
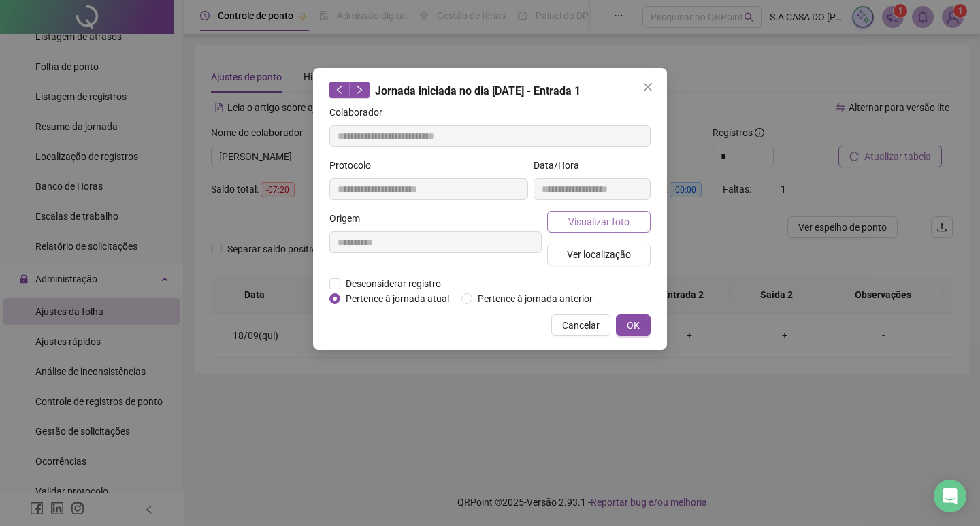
click at [578, 227] on span "Visualizar foto" at bounding box center [599, 221] width 61 height 15
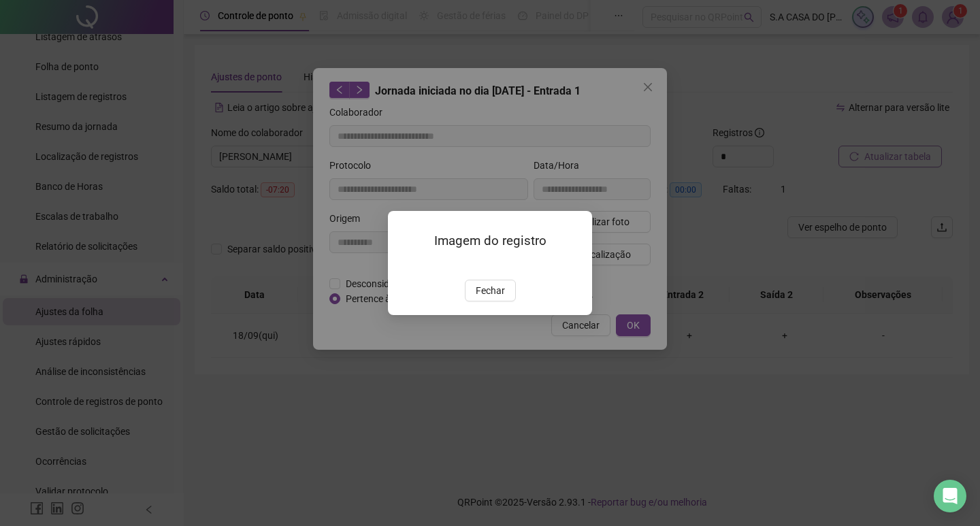
click at [504, 302] on button "Fechar" at bounding box center [490, 291] width 51 height 22
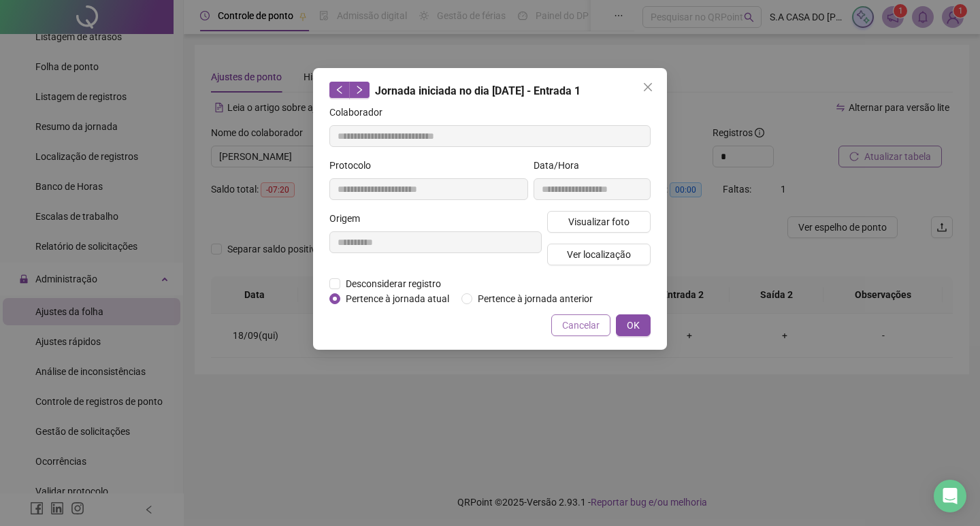
click at [577, 323] on span "Cancelar" at bounding box center [580, 325] width 37 height 15
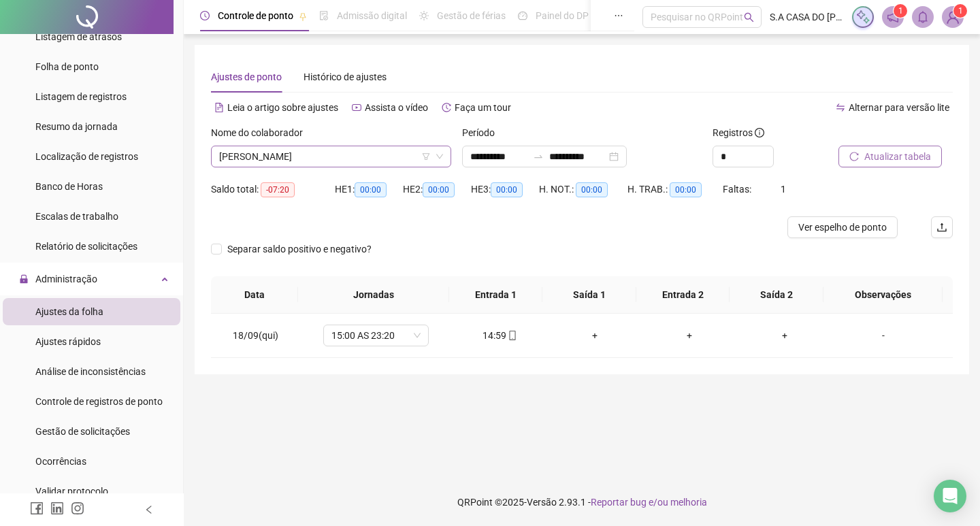
click at [338, 163] on span "[PERSON_NAME]" at bounding box center [331, 156] width 224 height 20
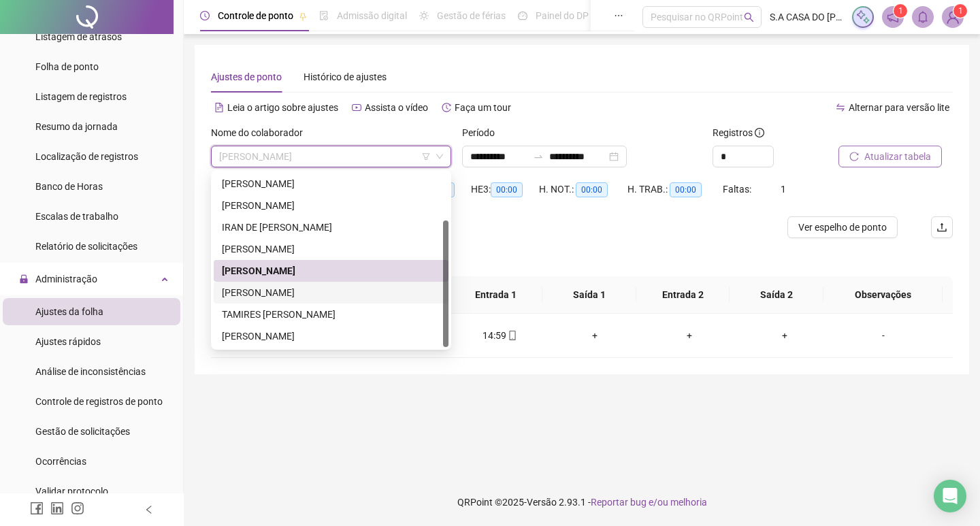
click at [267, 287] on div "[PERSON_NAME]" at bounding box center [331, 292] width 219 height 15
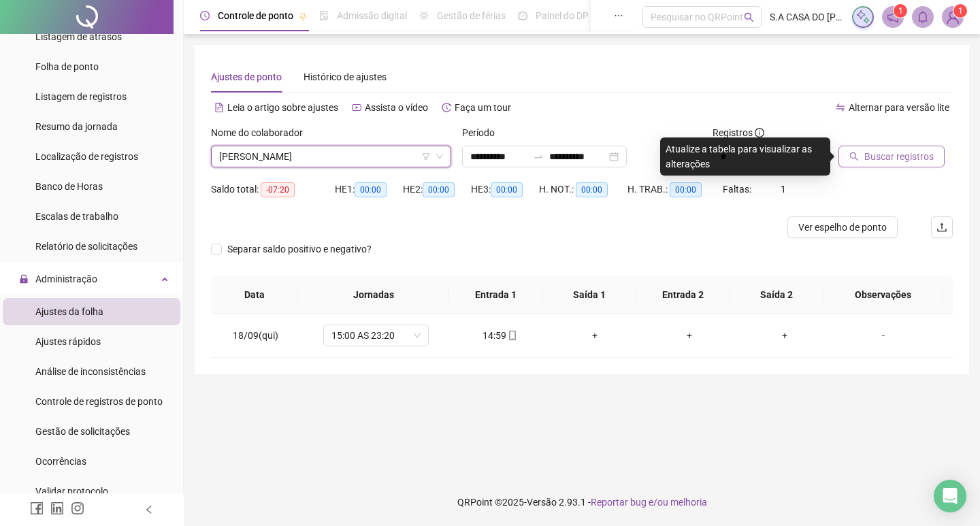
click at [900, 153] on span "Buscar registros" at bounding box center [899, 156] width 69 height 15
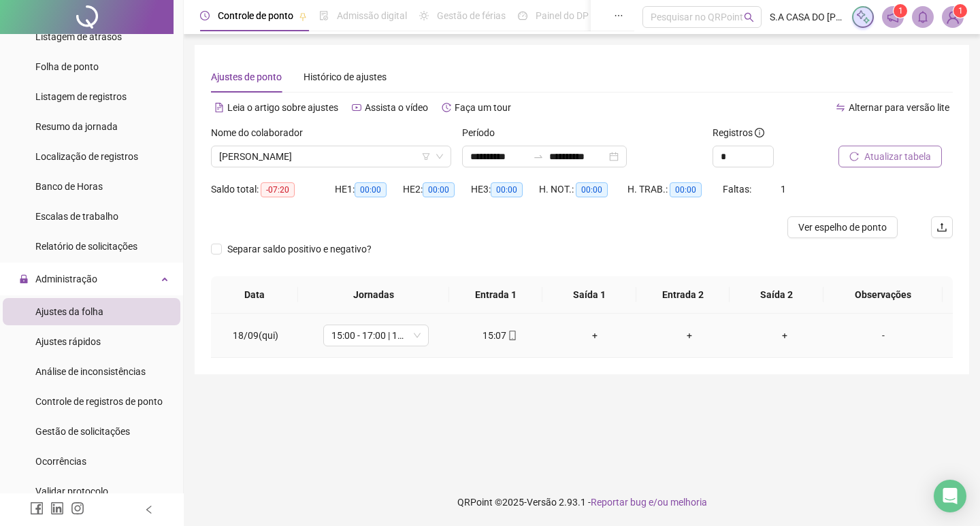
click at [511, 338] on icon "mobile" at bounding box center [512, 336] width 6 height 10
type input "**********"
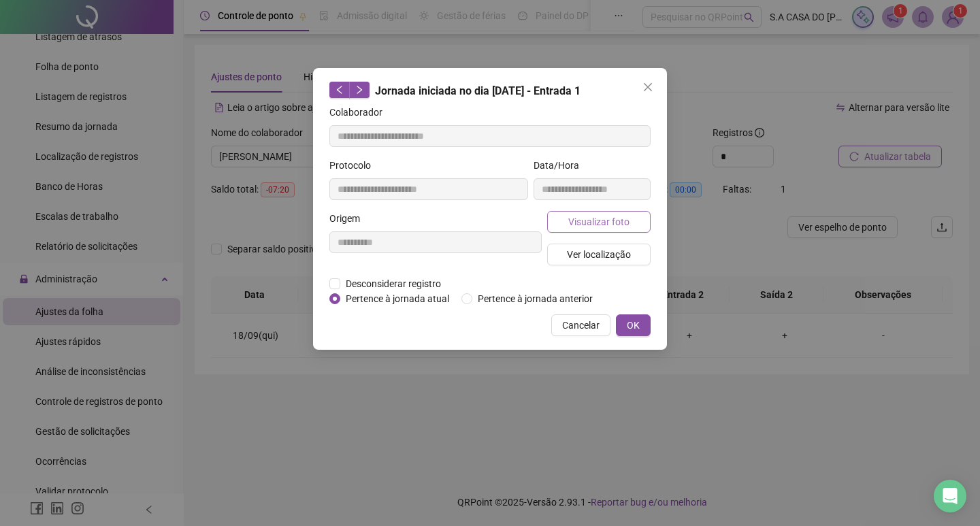
click at [580, 221] on span "Visualizar foto" at bounding box center [599, 221] width 61 height 15
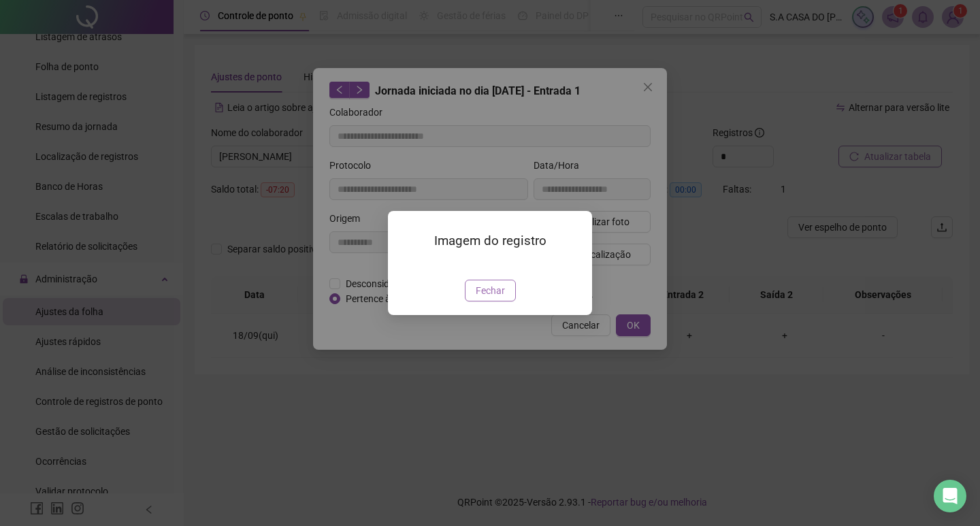
click at [494, 298] on span "Fechar" at bounding box center [490, 290] width 29 height 15
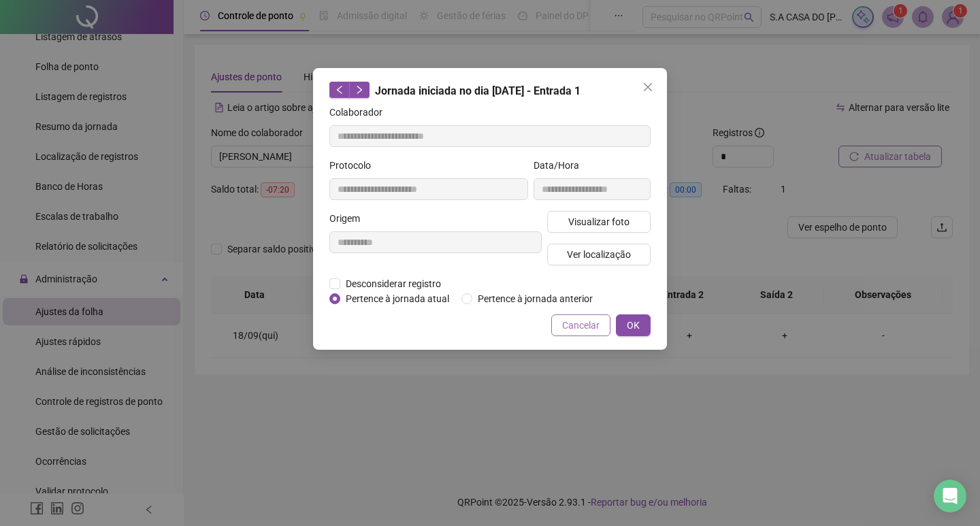
click at [576, 318] on span "Cancelar" at bounding box center [580, 325] width 37 height 15
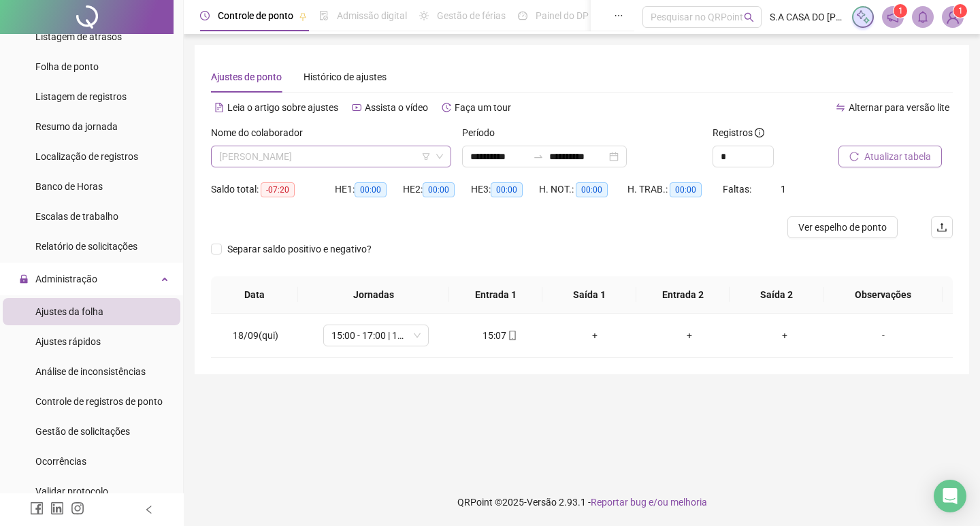
click at [318, 146] on div "[PERSON_NAME]" at bounding box center [331, 157] width 240 height 22
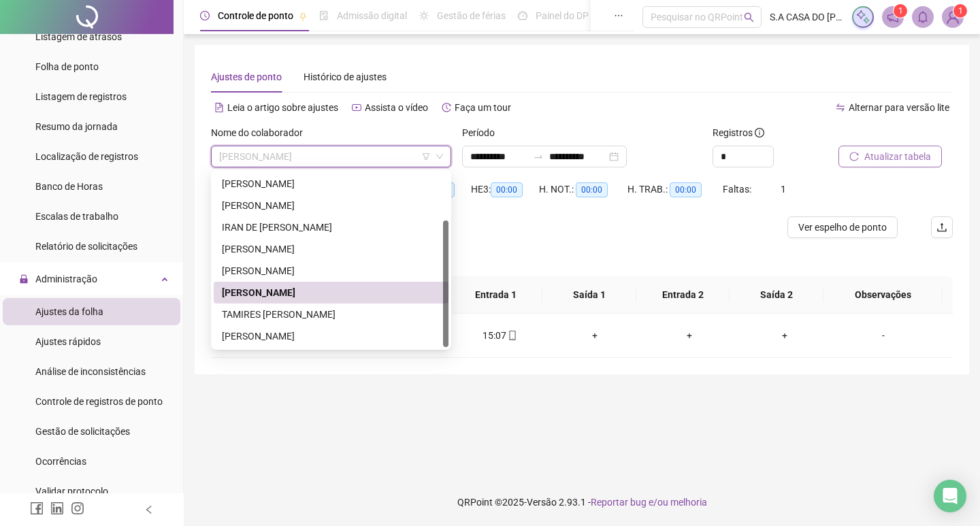
click at [302, 314] on div "TAMIRES [PERSON_NAME]" at bounding box center [331, 314] width 219 height 15
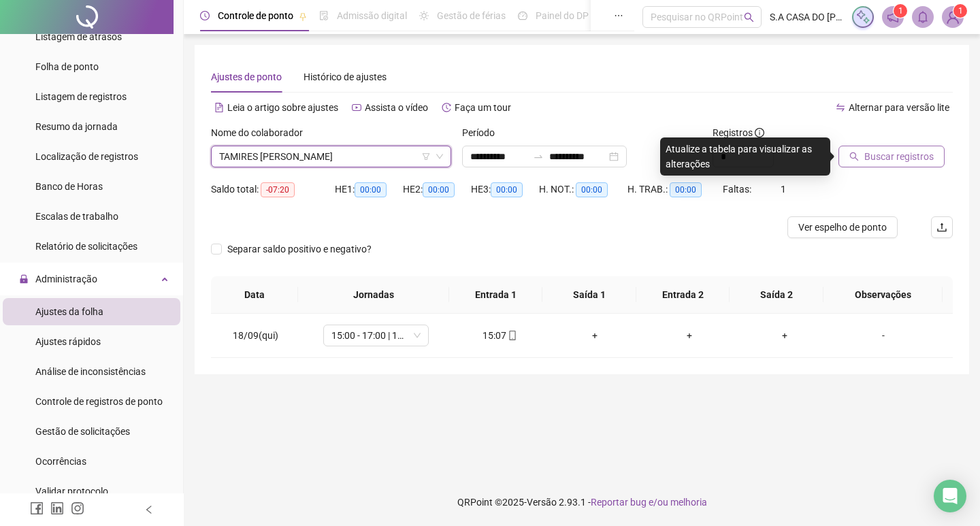
click at [870, 155] on span "Buscar registros" at bounding box center [899, 156] width 69 height 15
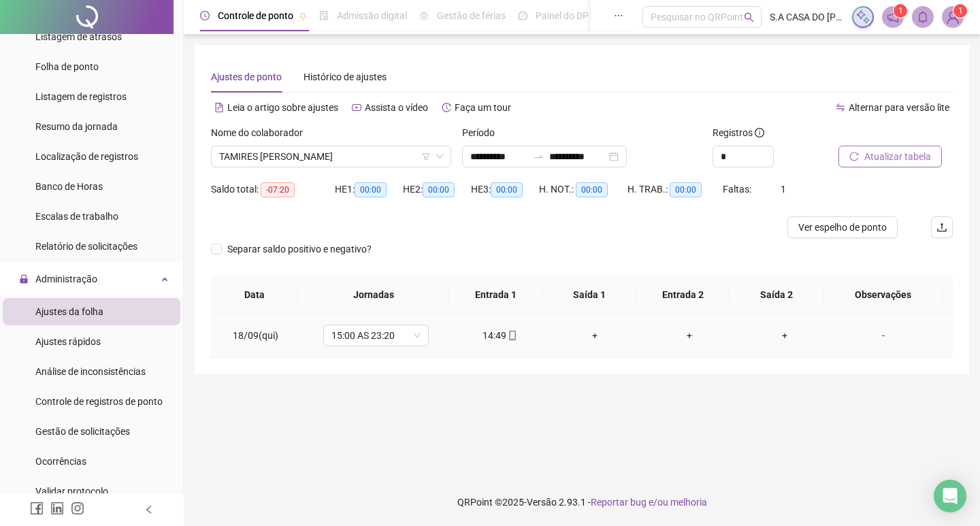
click at [515, 340] on div "14:49" at bounding box center [501, 335] width 74 height 15
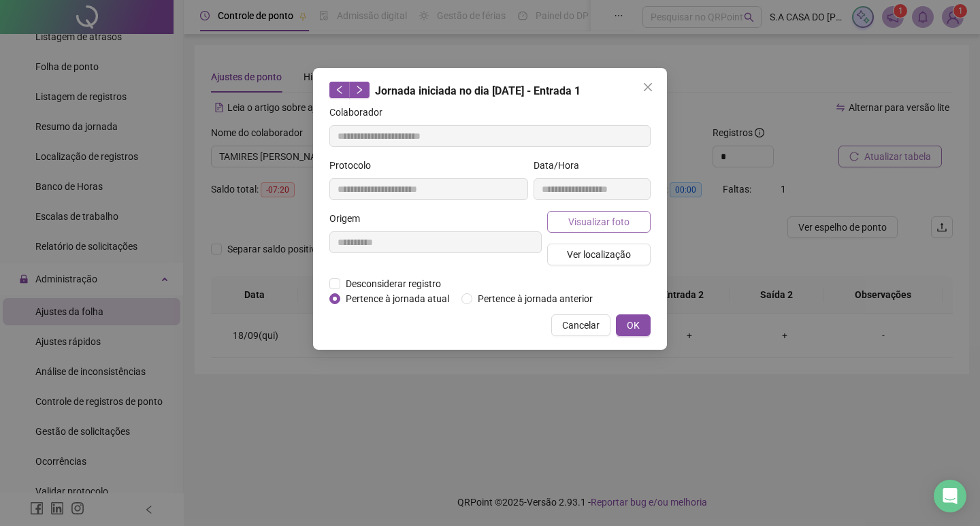
click at [600, 221] on span "Visualizar foto" at bounding box center [599, 221] width 61 height 15
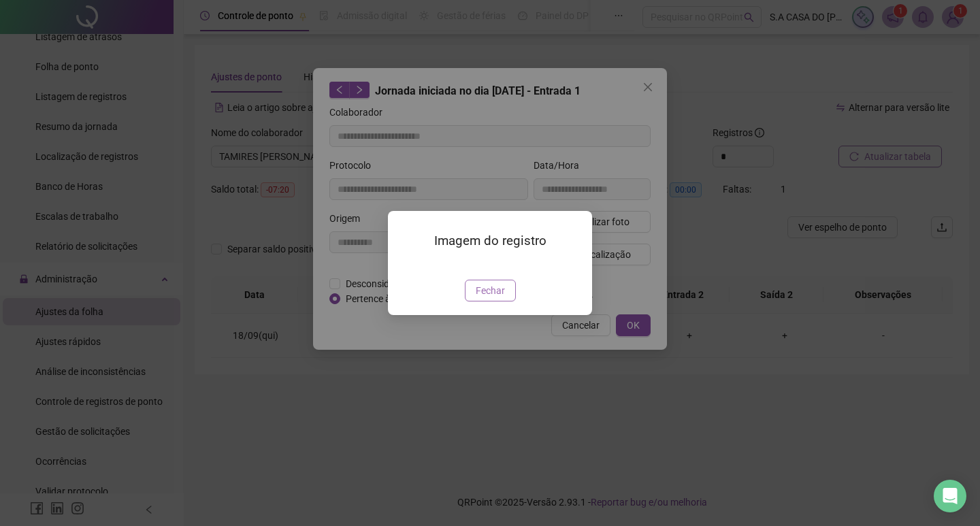
click at [492, 298] on span "Fechar" at bounding box center [490, 290] width 29 height 15
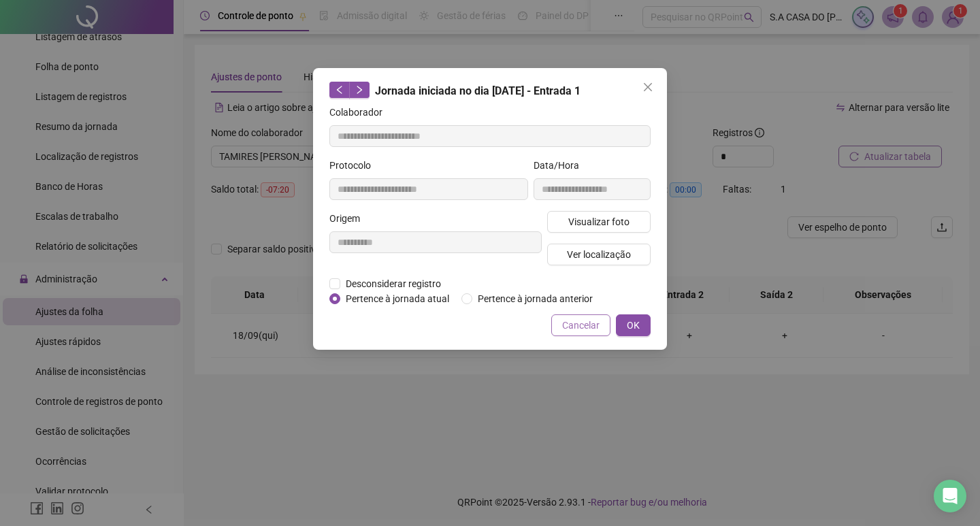
click at [578, 323] on span "Cancelar" at bounding box center [580, 325] width 37 height 15
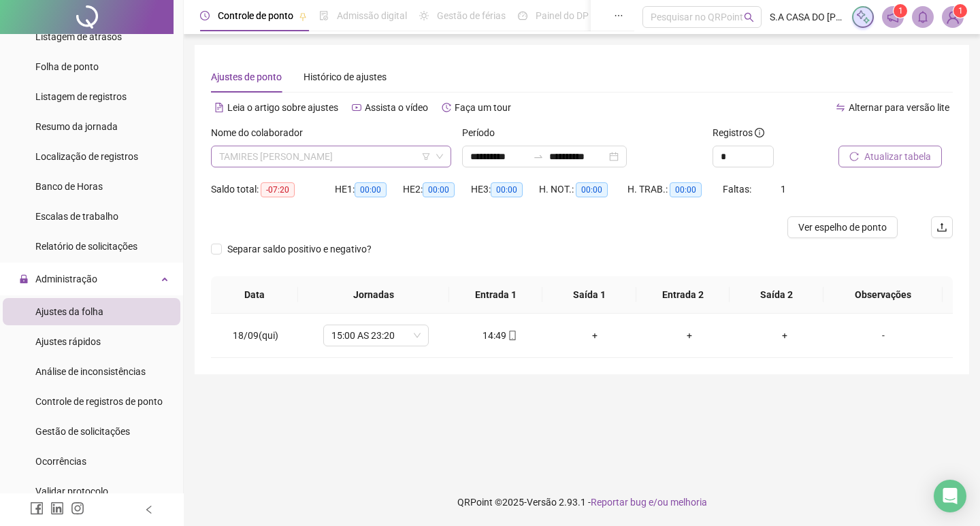
click at [328, 152] on span "TAMIRES [PERSON_NAME]" at bounding box center [331, 156] width 224 height 20
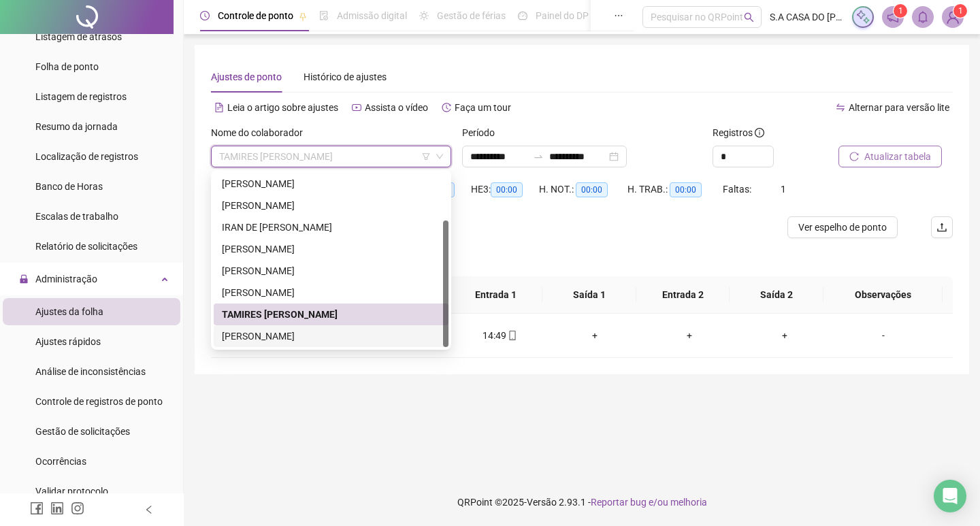
click at [308, 334] on div "[PERSON_NAME]" at bounding box center [331, 336] width 219 height 15
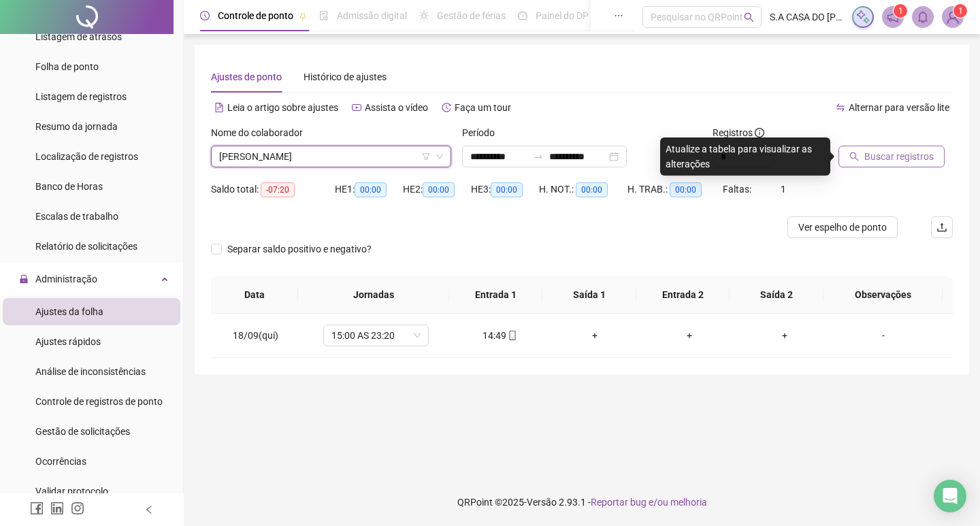
click at [914, 160] on span "Buscar registros" at bounding box center [899, 156] width 69 height 15
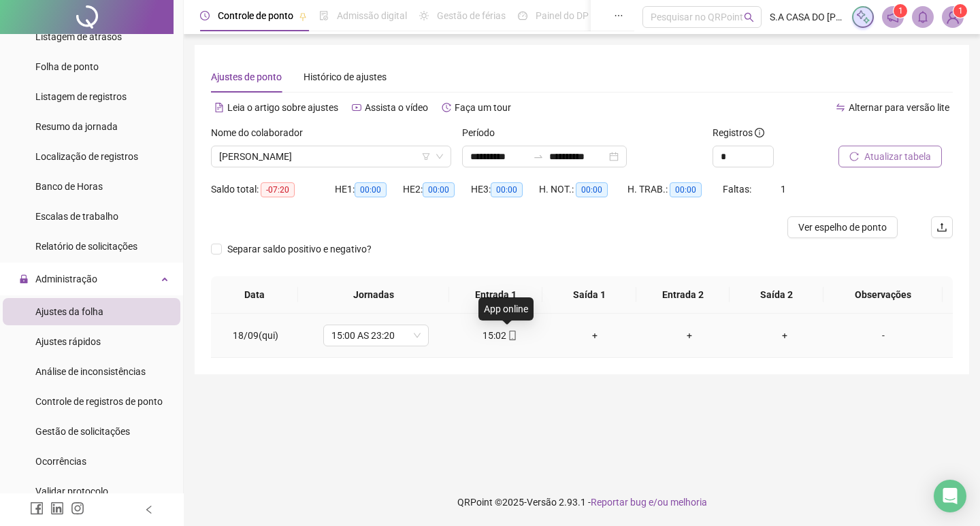
click at [511, 338] on icon "mobile" at bounding box center [513, 336] width 10 height 10
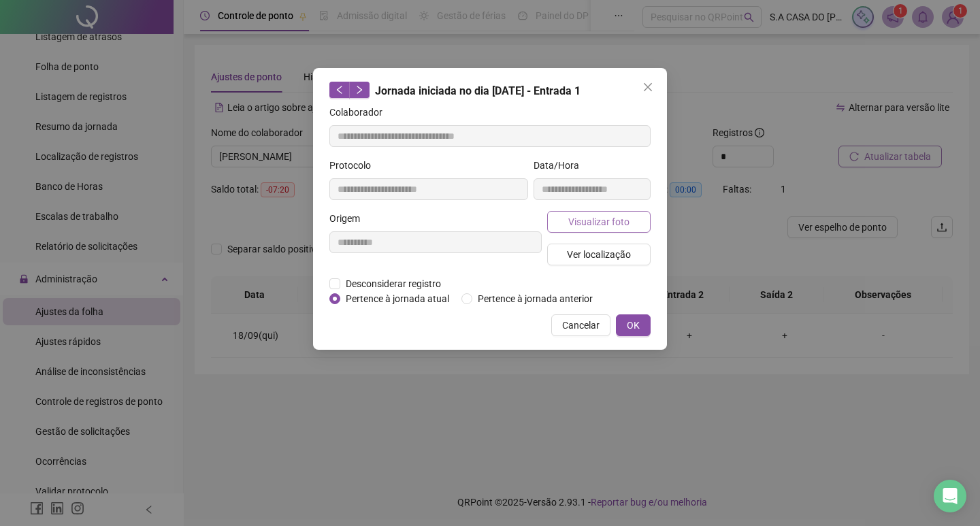
click at [564, 223] on button "Visualizar foto" at bounding box center [598, 222] width 103 height 22
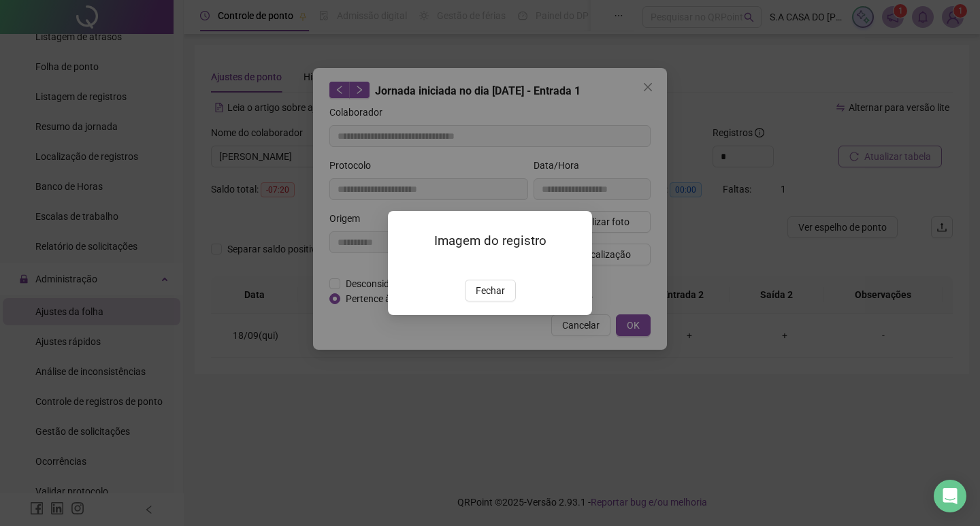
click at [404, 266] on img at bounding box center [404, 266] width 0 height 0
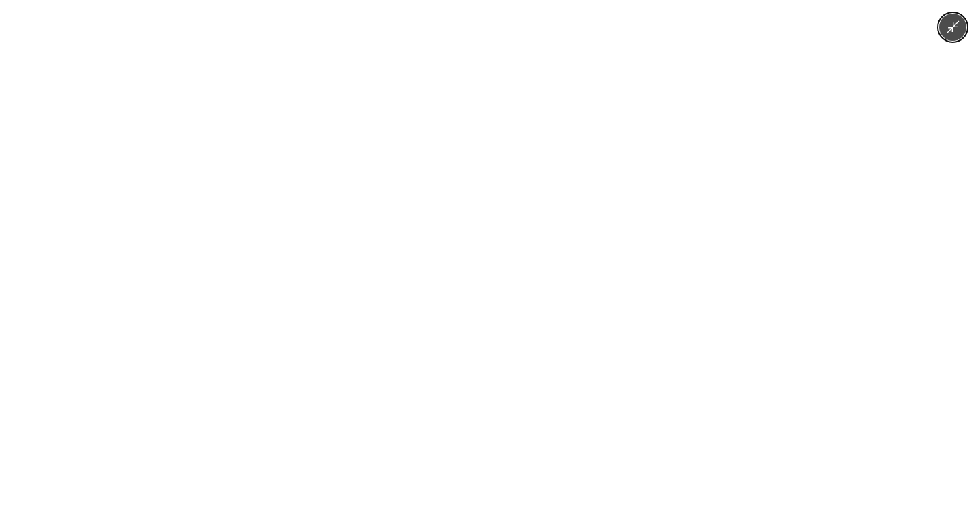
click at [453, 309] on img at bounding box center [489, 263] width 243 height 526
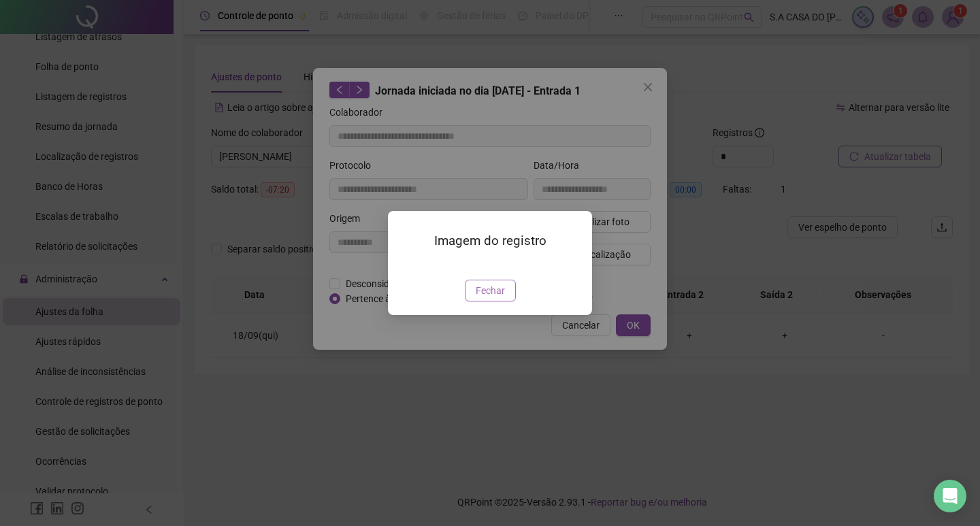
click at [482, 298] on span "Fechar" at bounding box center [490, 290] width 29 height 15
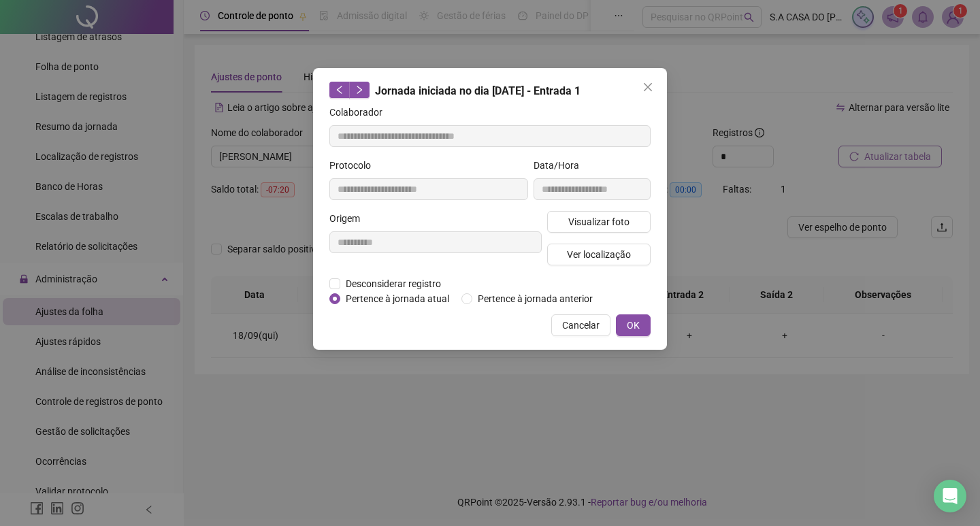
click at [596, 325] on span "Cancelar" at bounding box center [580, 325] width 37 height 15
